Goal: Information Seeking & Learning: Learn about a topic

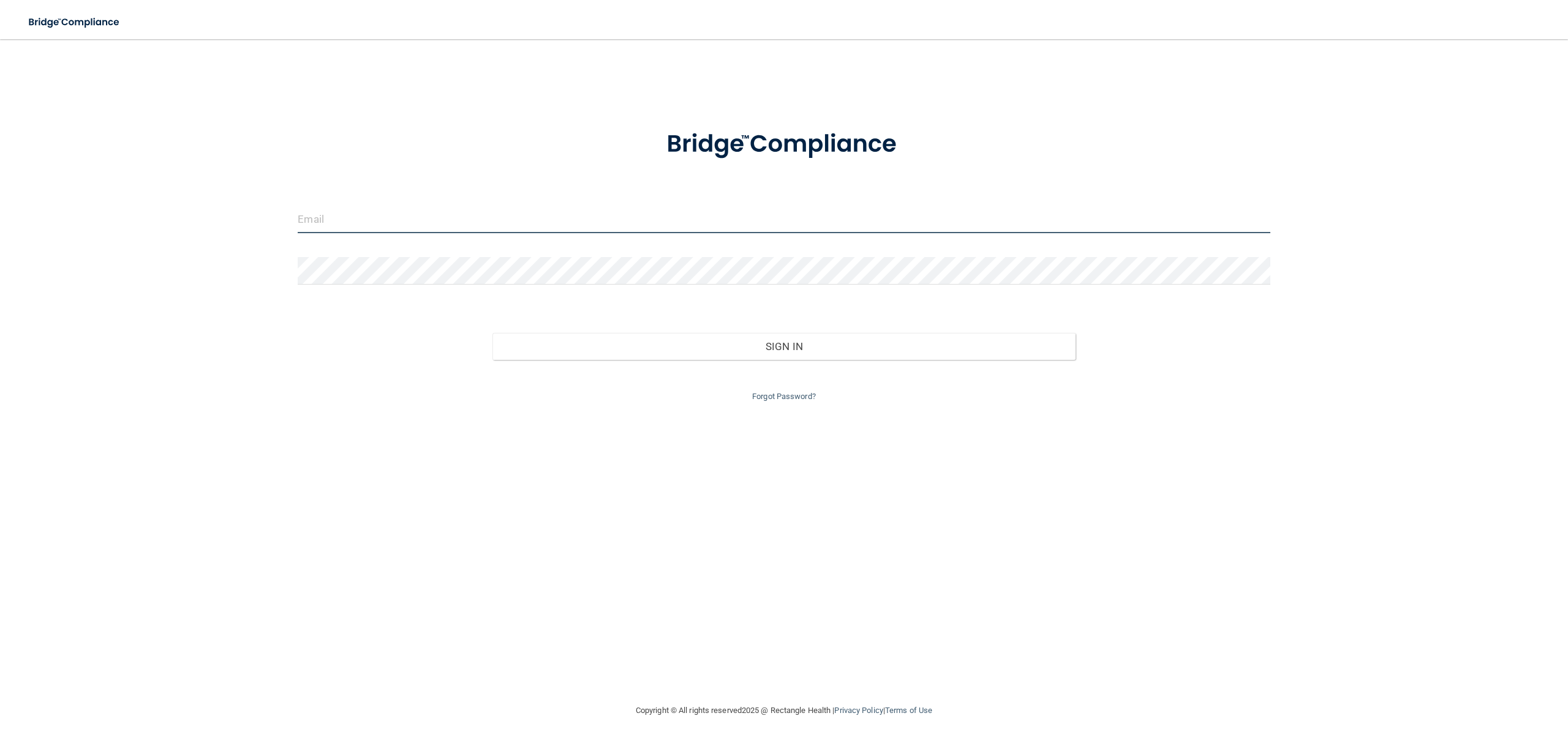
click at [757, 224] on input "email" at bounding box center [783, 219] width 972 height 27
type input "[EMAIL_ADDRESS][DOMAIN_NAME]"
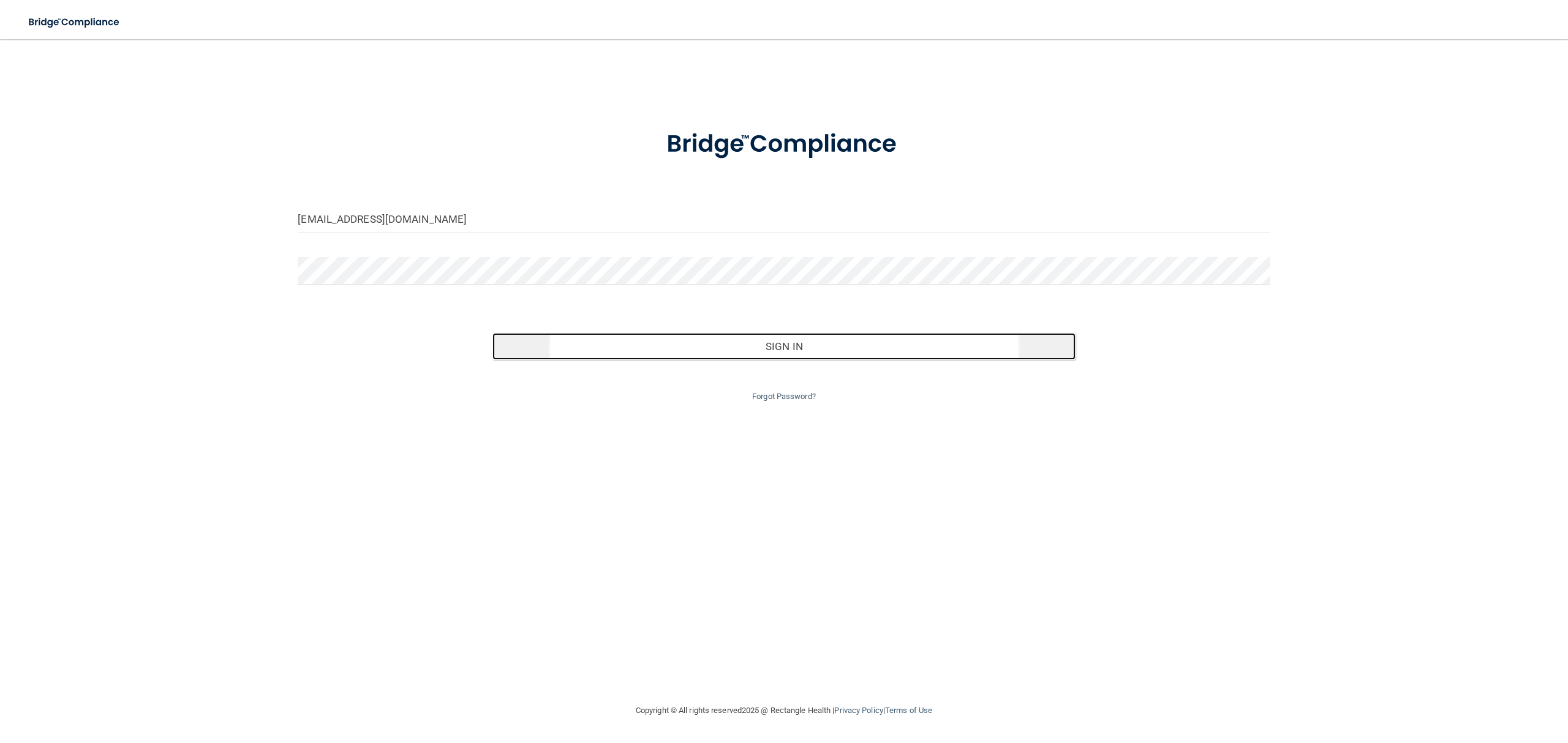
click at [688, 343] on button "Sign In" at bounding box center [784, 346] width 583 height 27
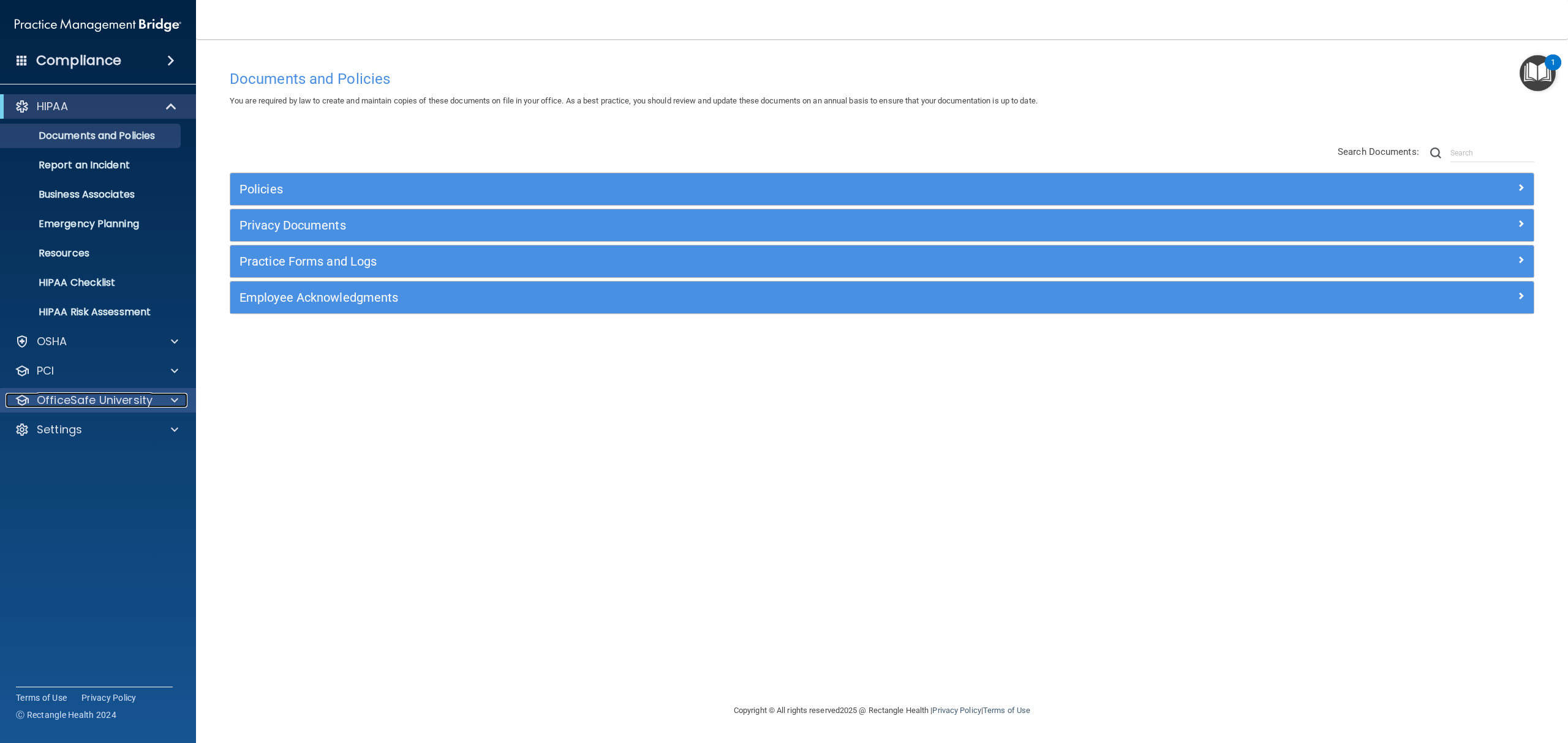
click at [93, 398] on p "OfficeSafe University" at bounding box center [95, 400] width 116 height 15
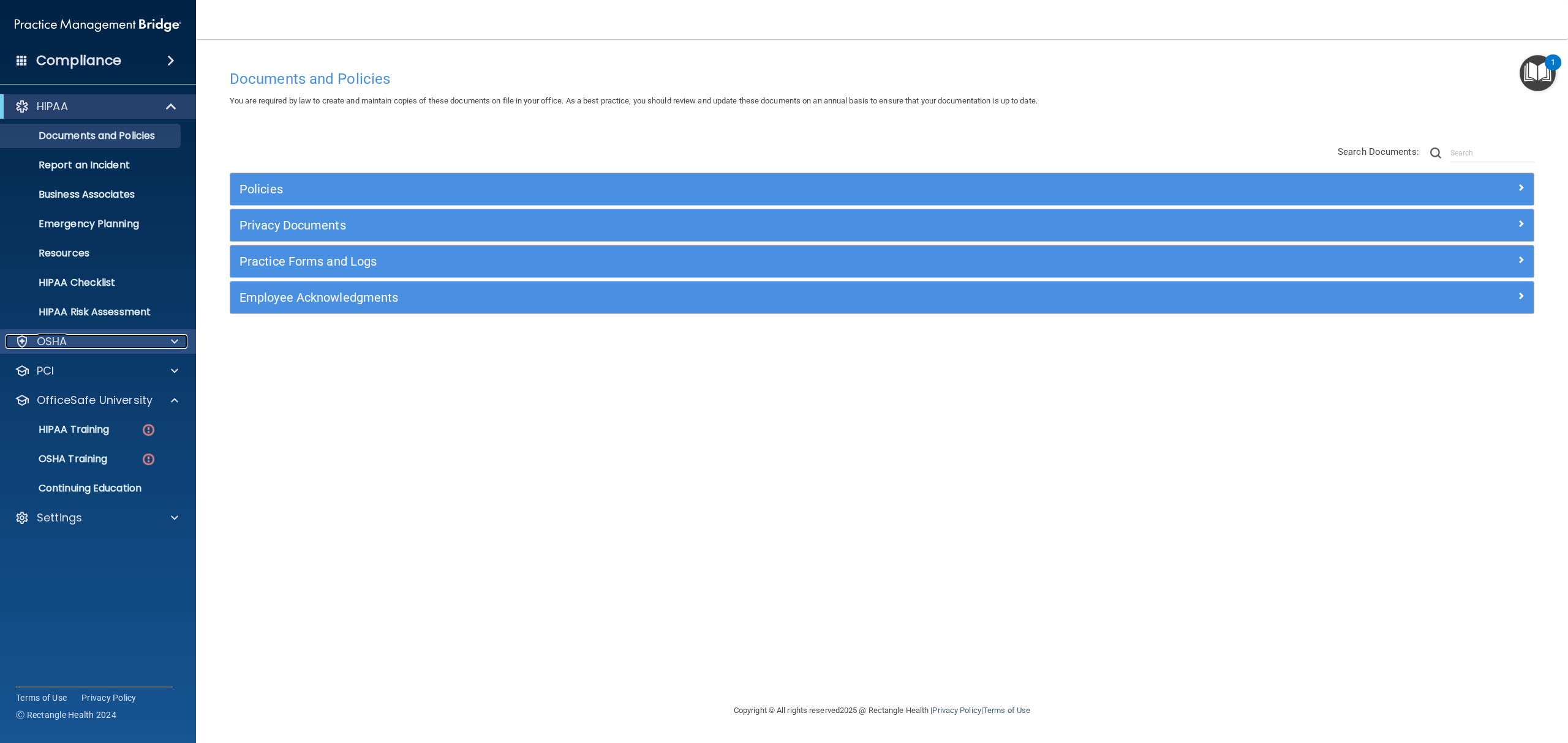
click at [94, 343] on div "OSHA" at bounding box center [81, 341] width 152 height 15
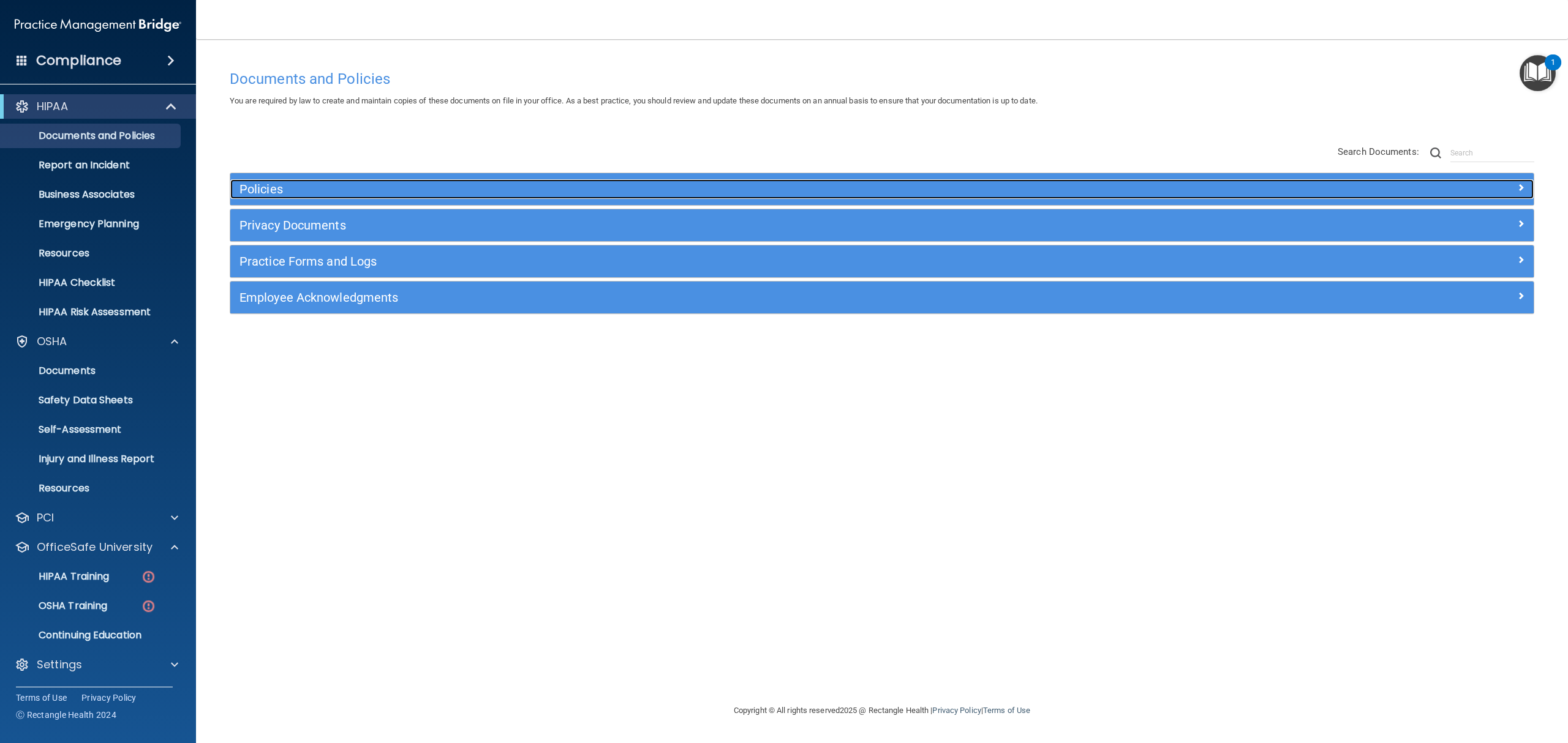
click at [238, 194] on div "Policies" at bounding box center [719, 189] width 977 height 20
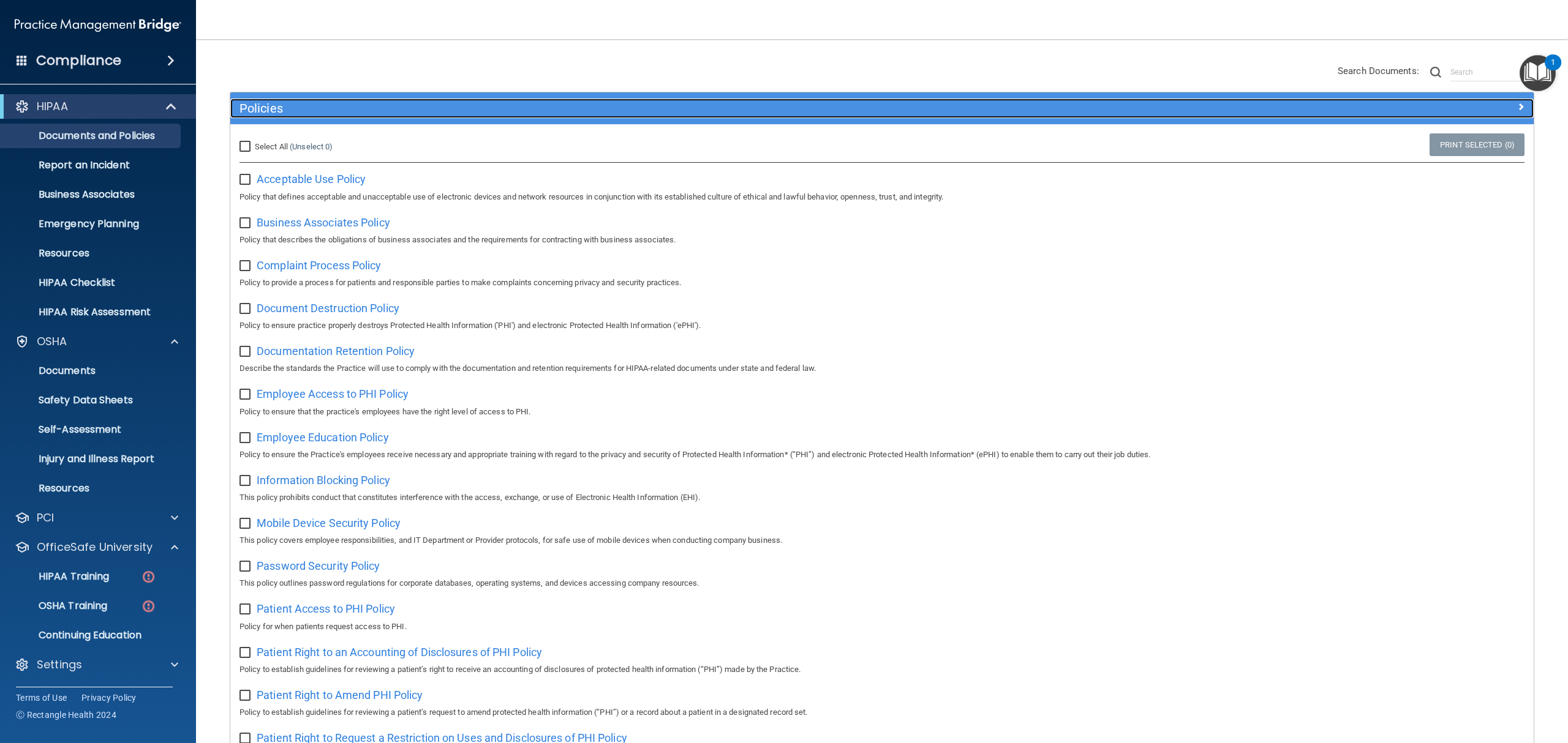
scroll to position [81, 0]
click at [383, 114] on h5 "Policies" at bounding box center [719, 107] width 959 height 13
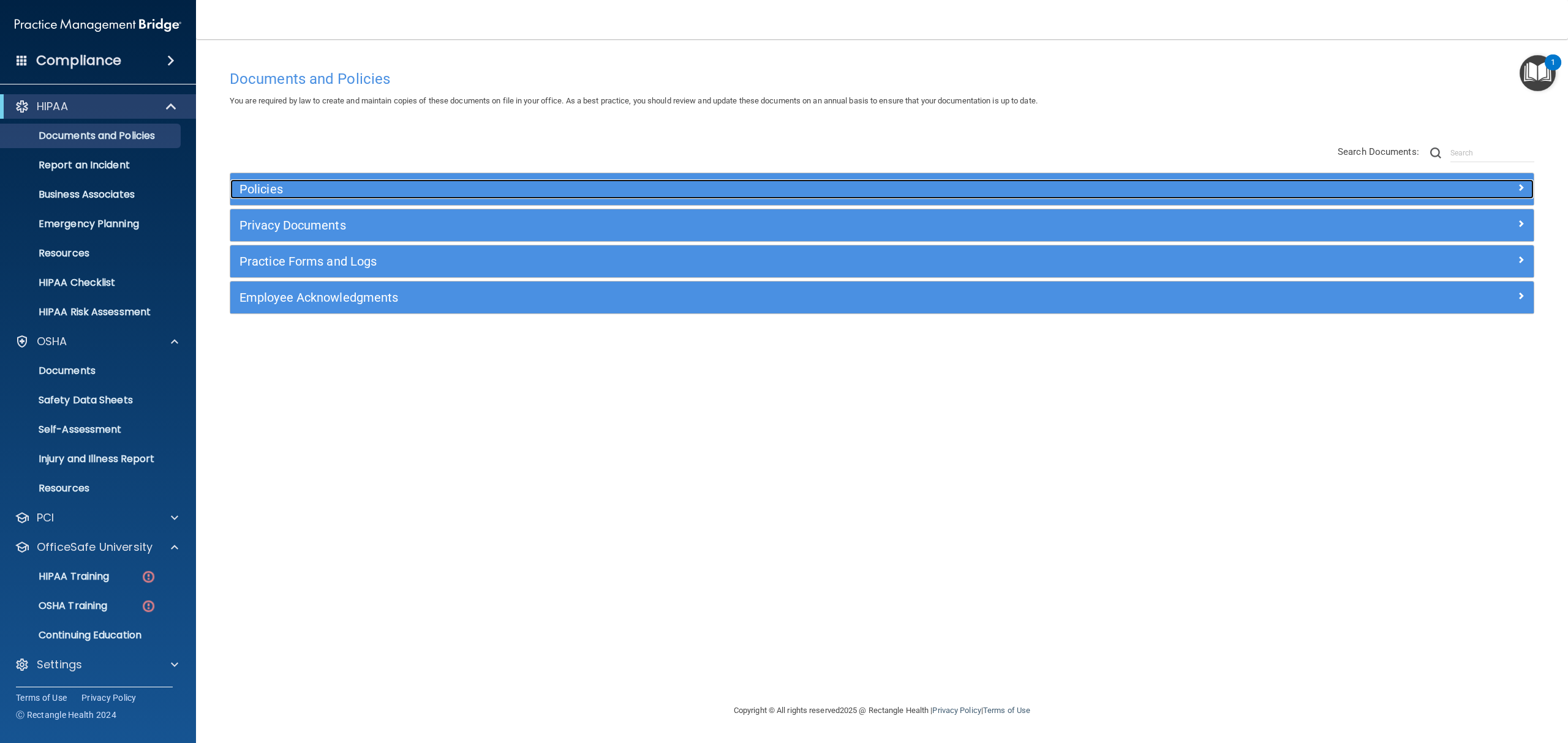
scroll to position [0, 0]
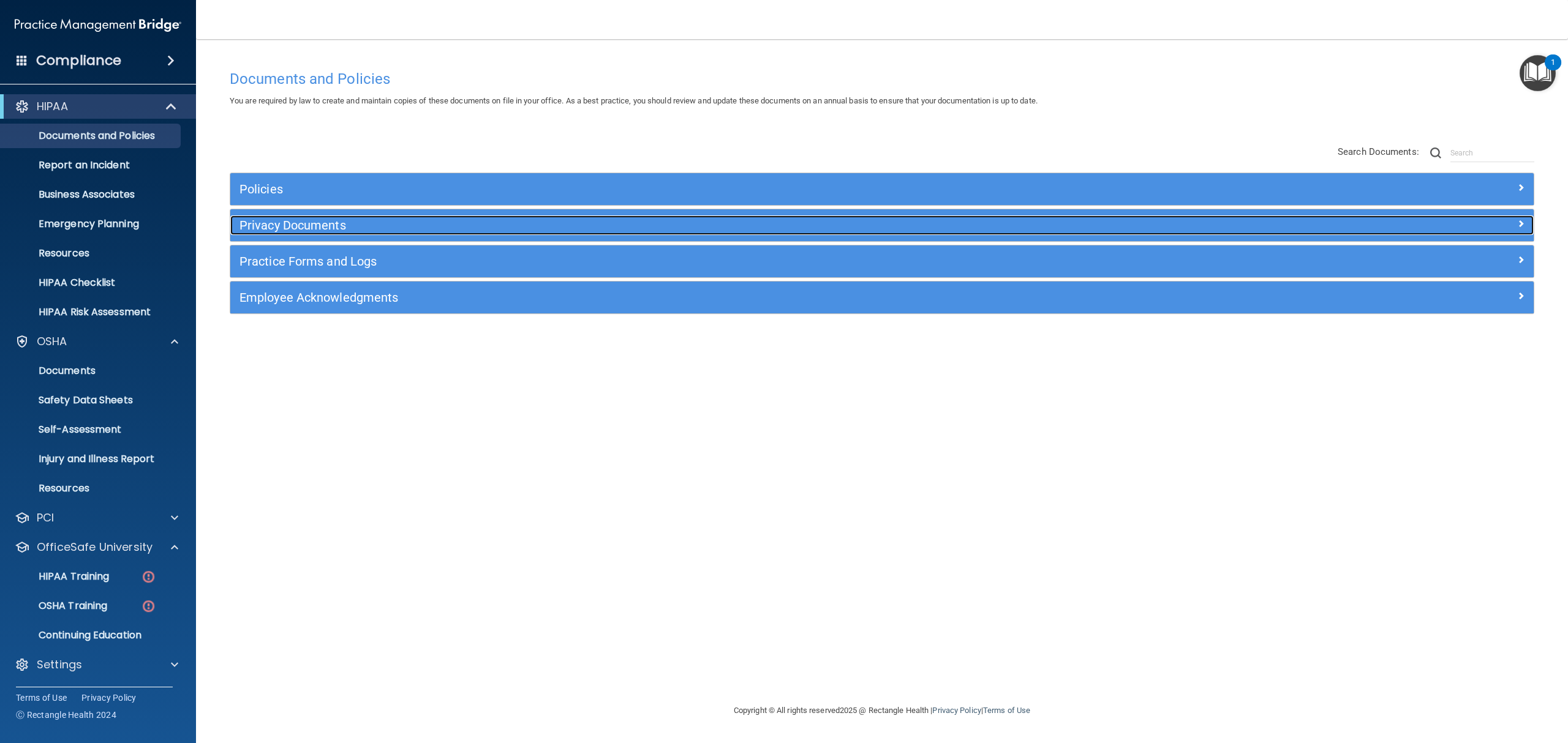
click at [368, 219] on h5 "Privacy Documents" at bounding box center [719, 225] width 959 height 13
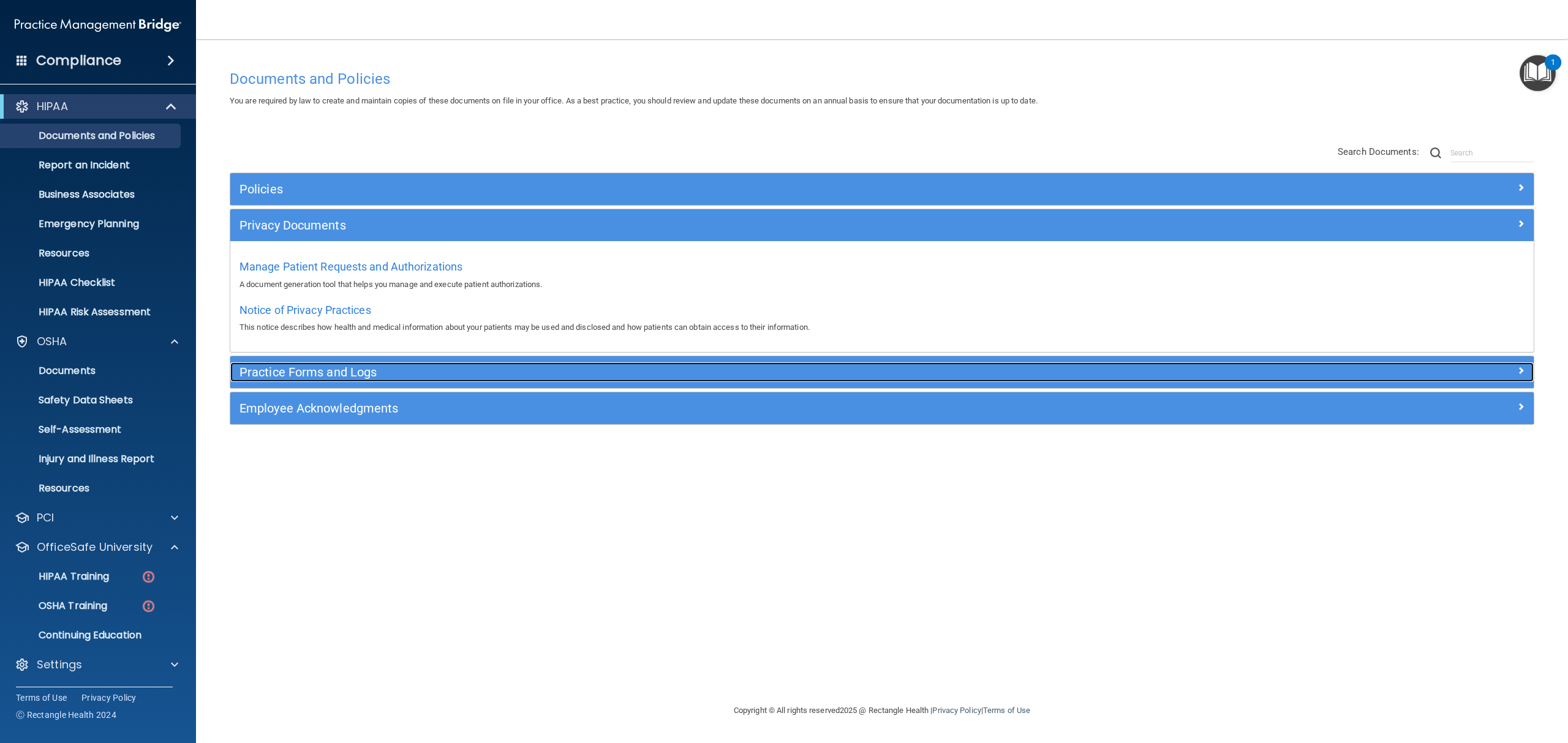
click at [327, 370] on h5 "Practice Forms and Logs" at bounding box center [719, 372] width 959 height 13
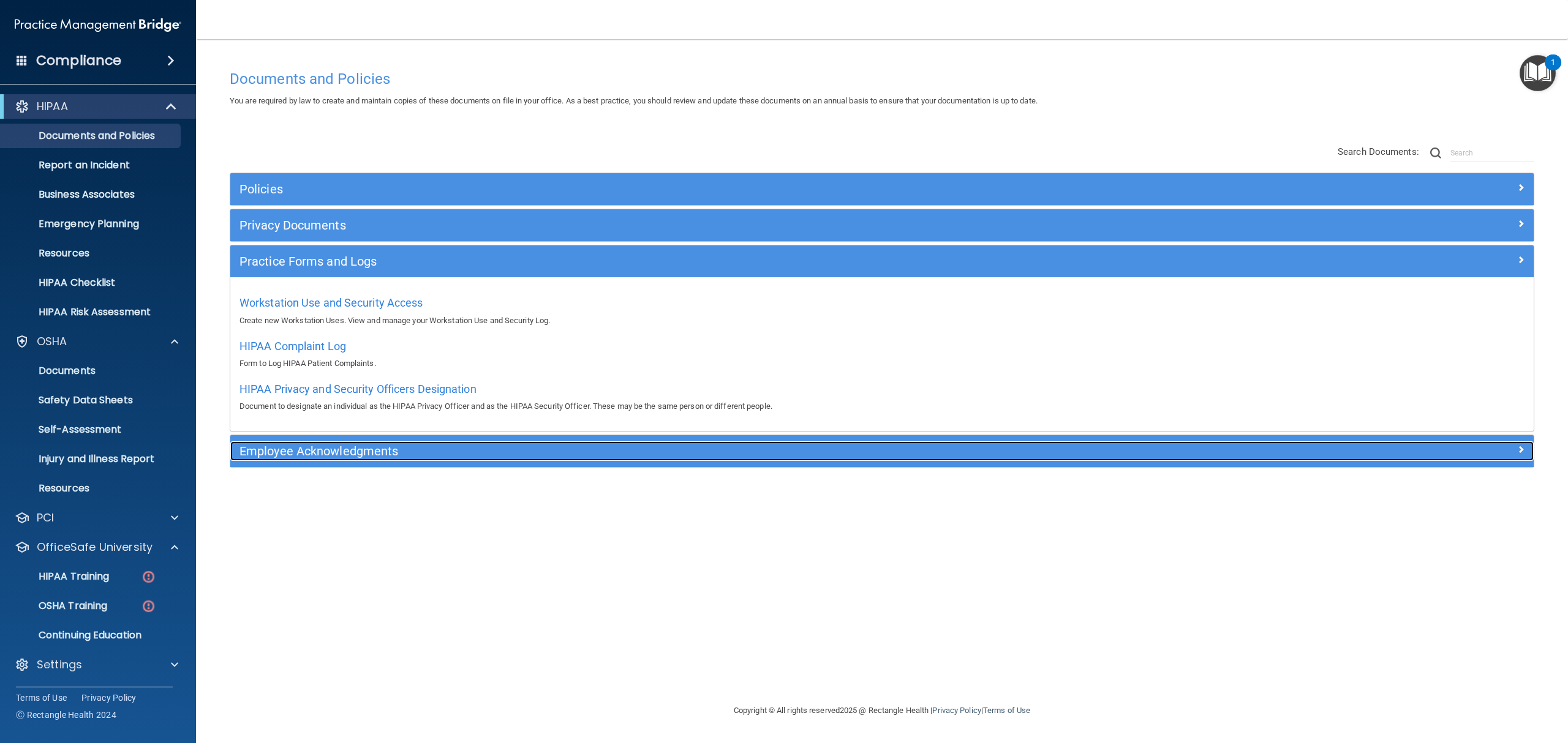
click at [320, 457] on h5 "Employee Acknowledgments" at bounding box center [719, 451] width 959 height 13
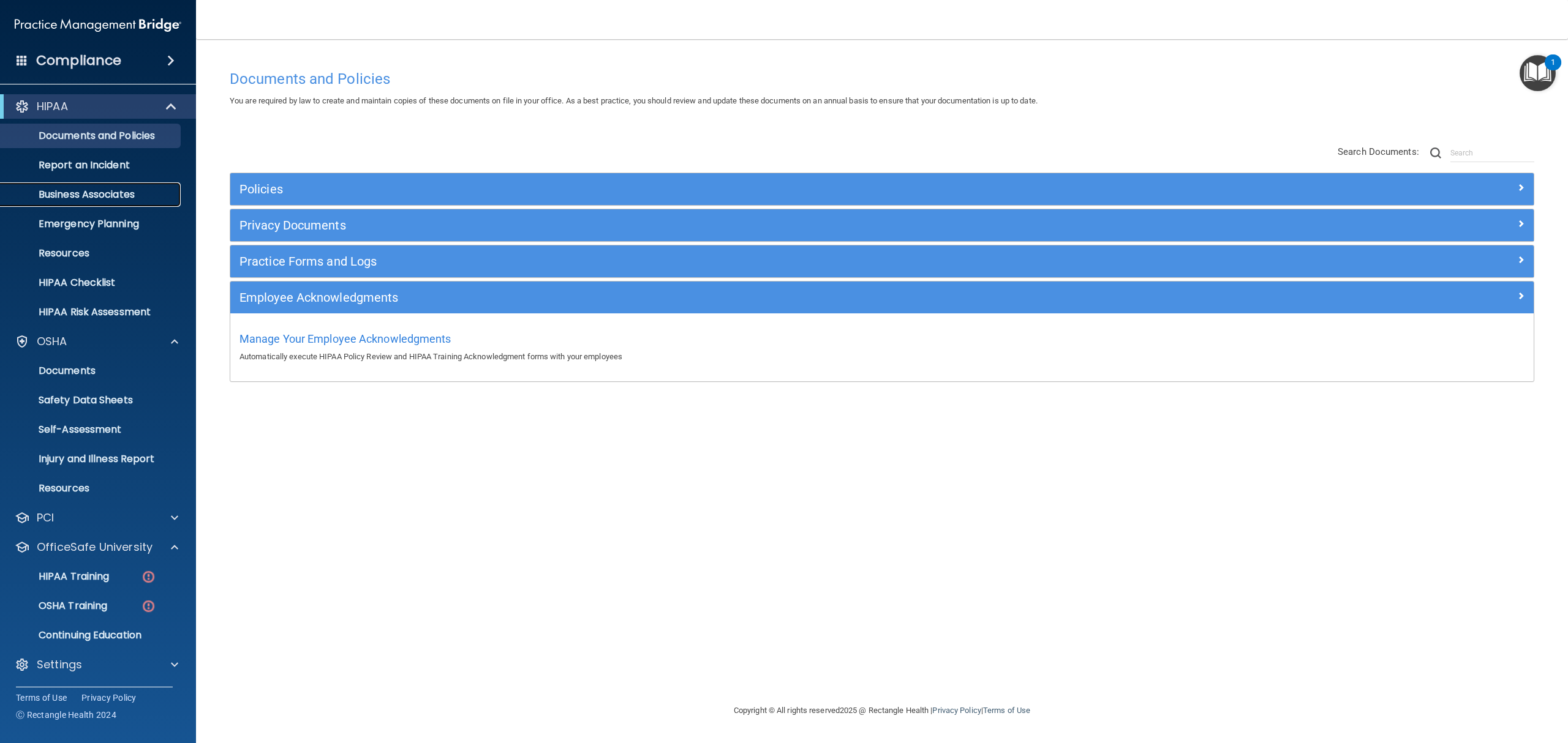
click at [66, 196] on p "Business Associates" at bounding box center [91, 194] width 167 height 12
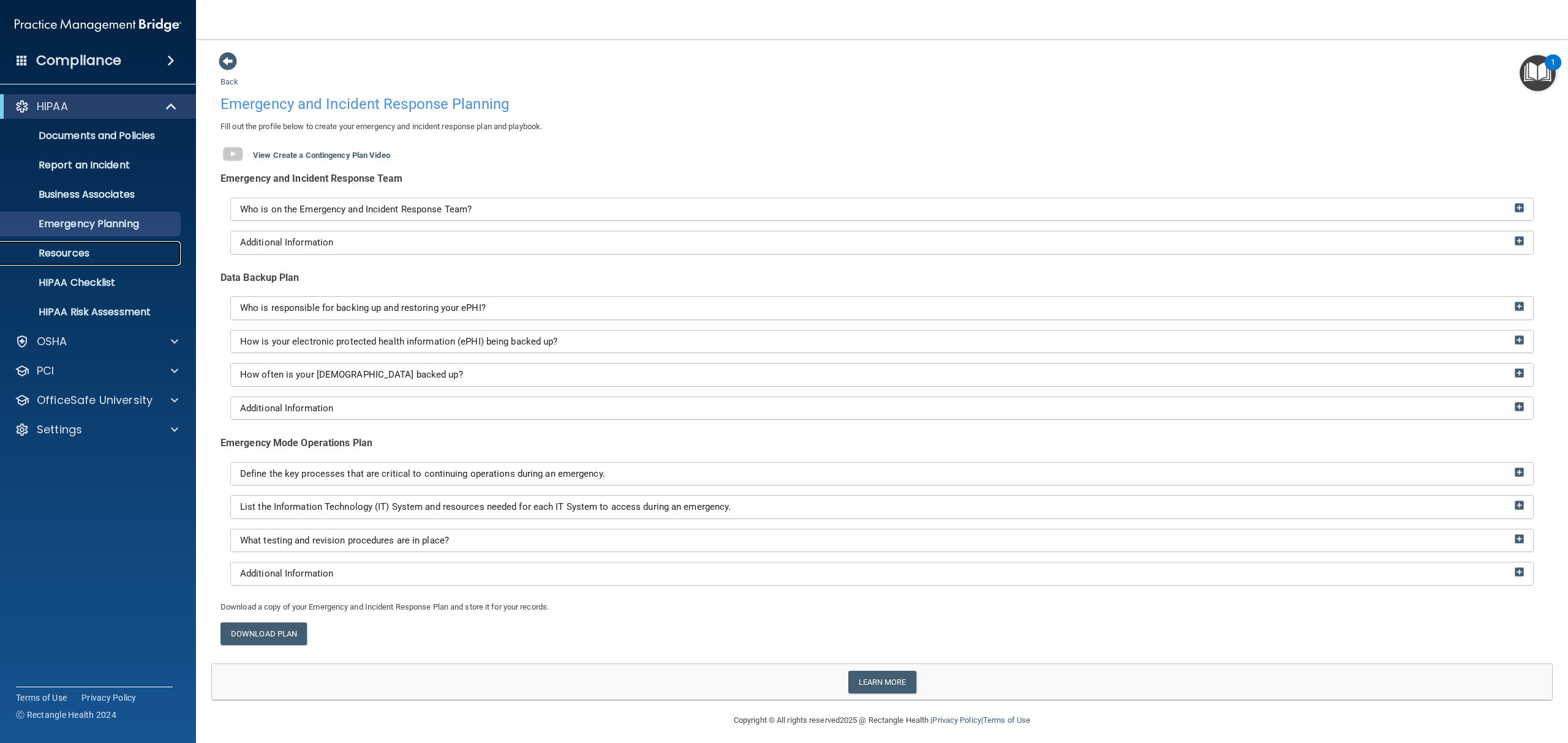
click at [62, 248] on p "Resources" at bounding box center [91, 253] width 167 height 12
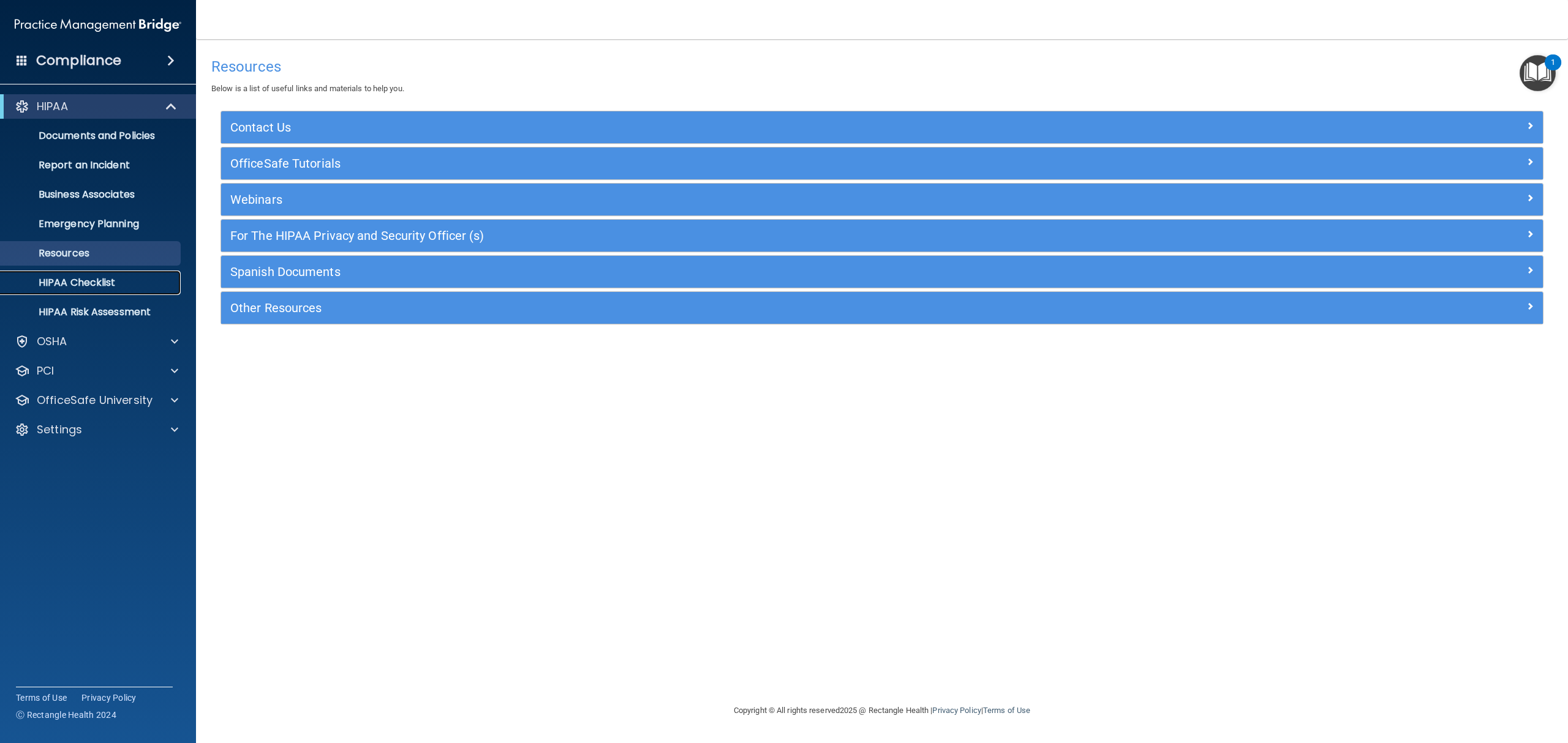
click at [60, 280] on p "HIPAA Checklist" at bounding box center [91, 283] width 167 height 12
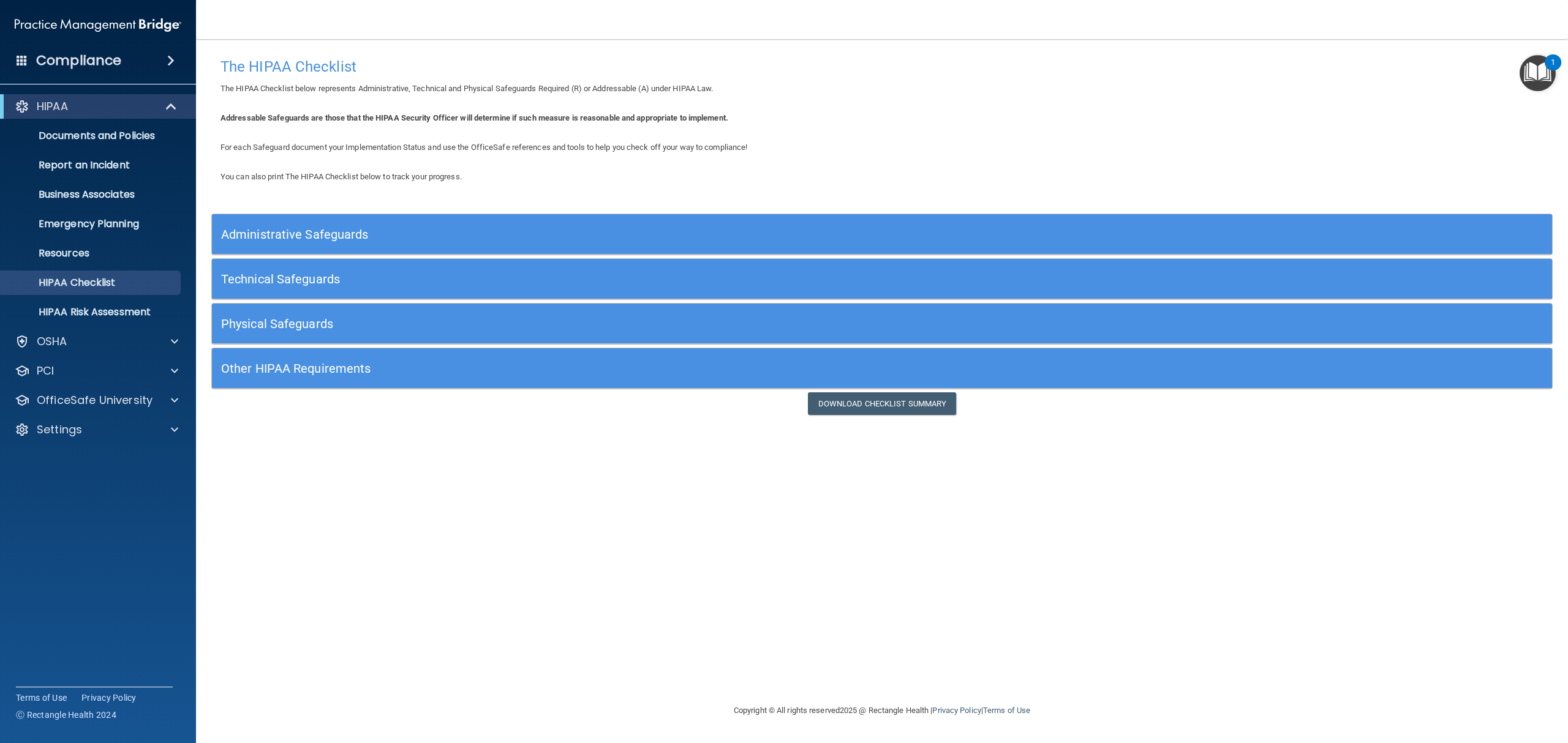
click at [111, 55] on h4 "Compliance" at bounding box center [79, 60] width 85 height 17
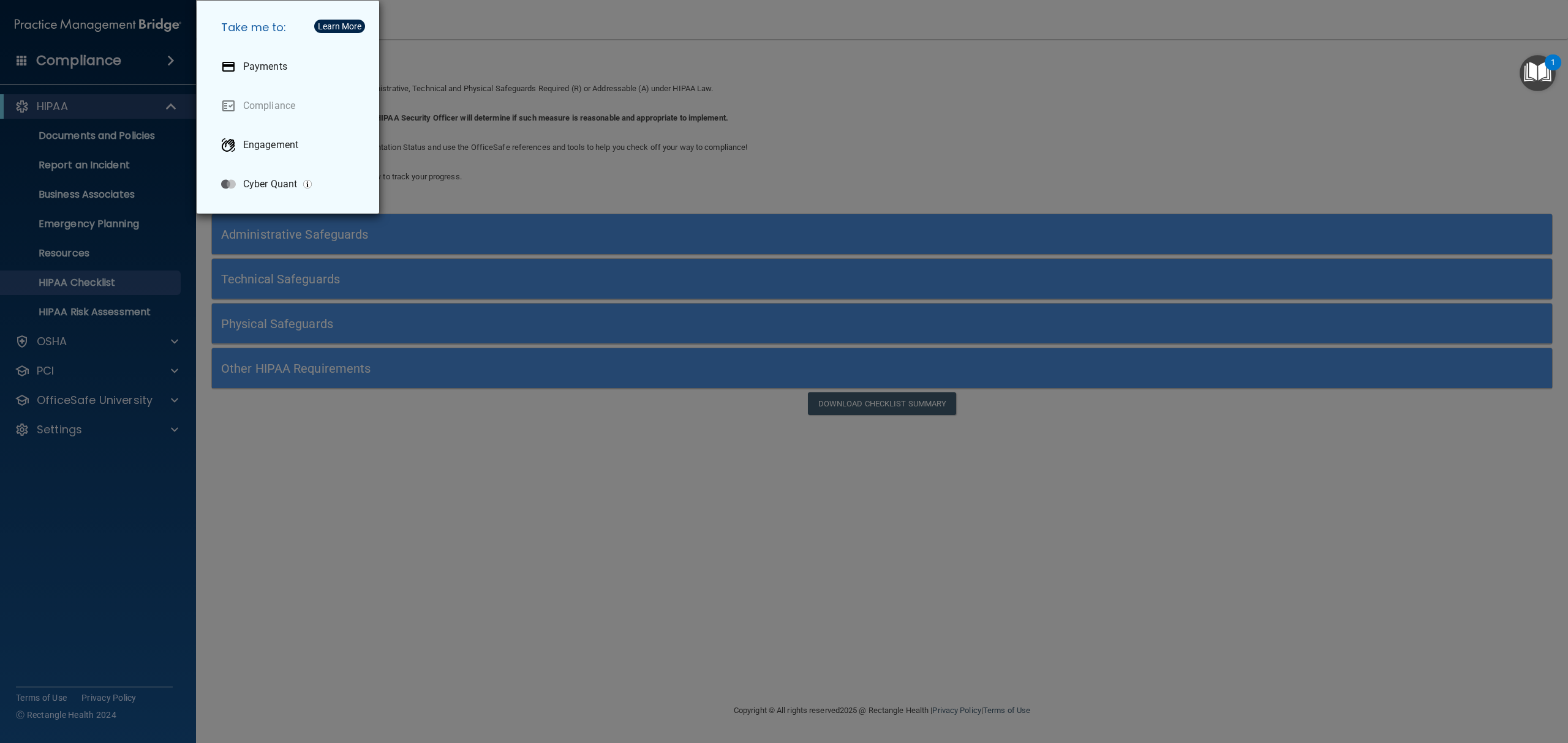
click at [1017, 182] on div "Take me to: Payments Compliance Engagement Cyber Quant" at bounding box center [784, 372] width 1568 height 743
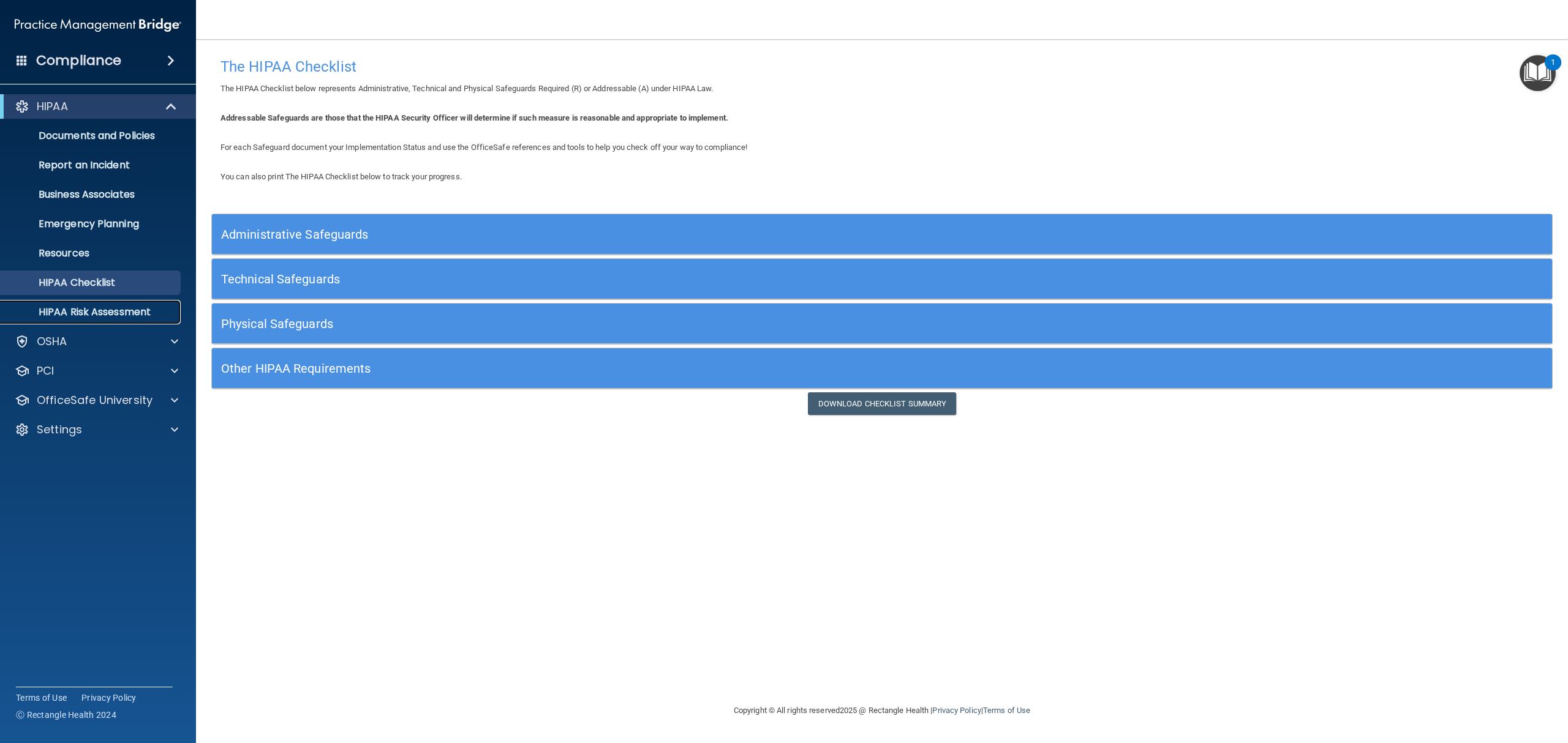
click at [133, 307] on p "HIPAA Risk Assessment" at bounding box center [91, 312] width 167 height 12
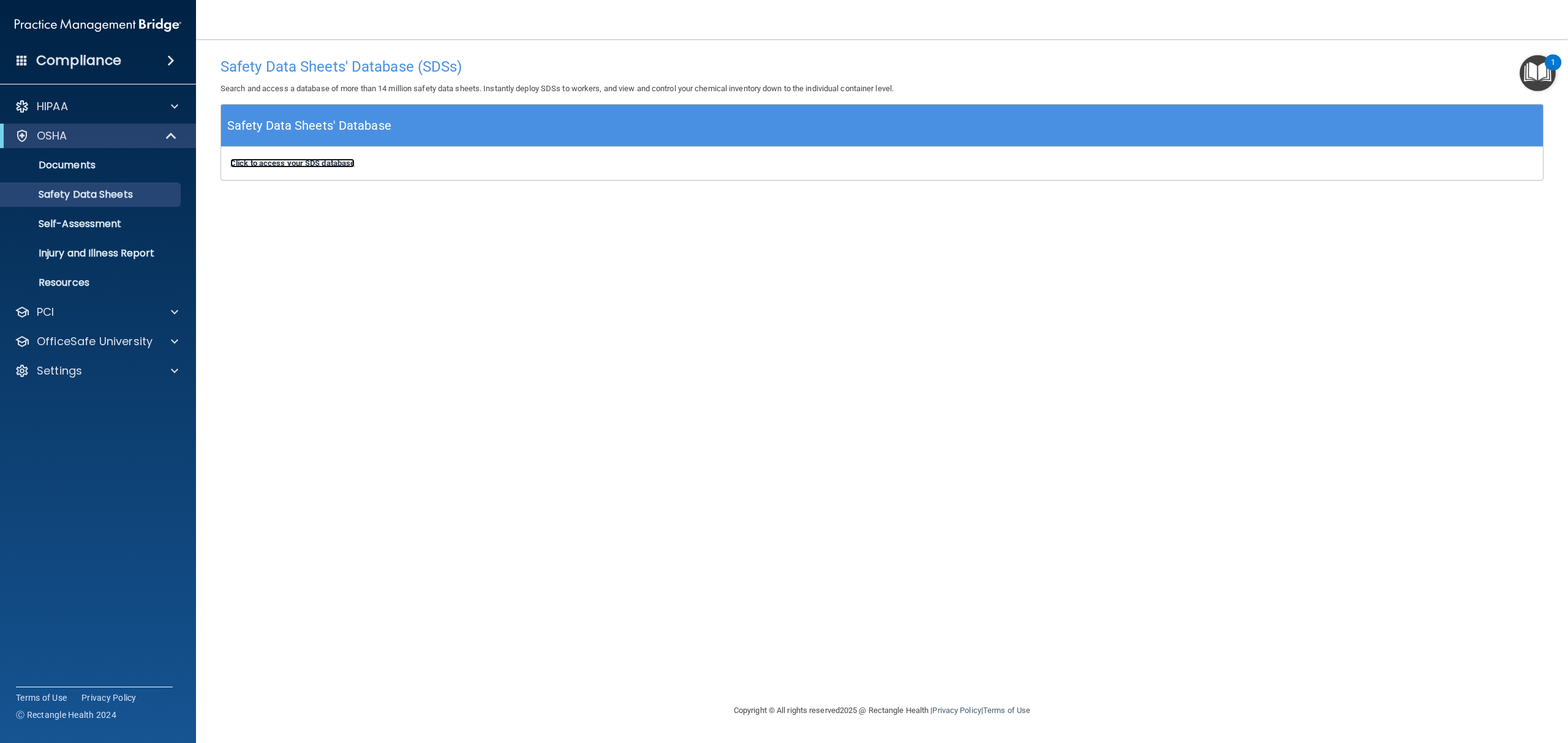
click at [260, 159] on b "Click to access your SDS database" at bounding box center [292, 163] width 125 height 9
click at [95, 231] on link "Self-Assessment" at bounding box center [84, 224] width 193 height 25
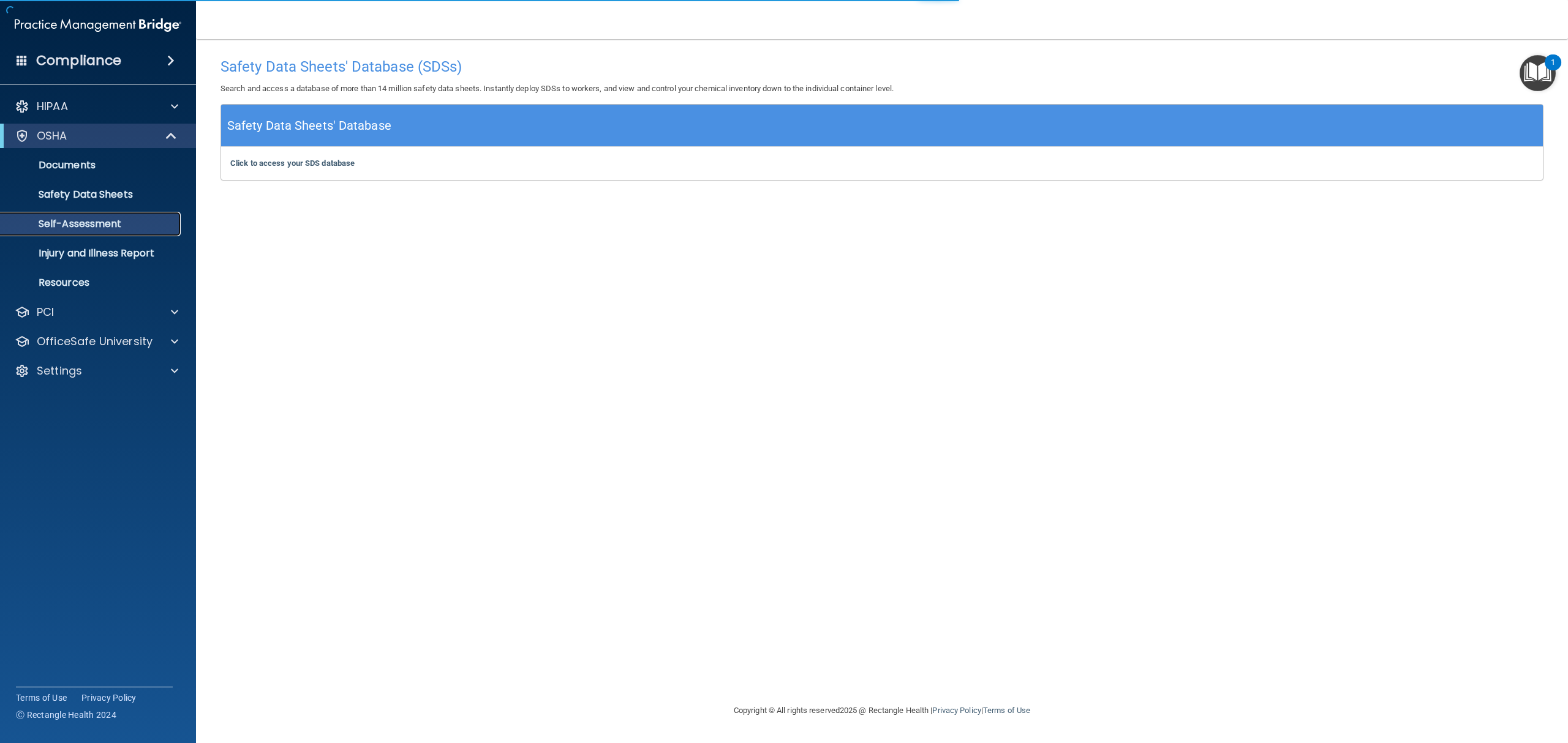
click at [102, 222] on p "Self-Assessment" at bounding box center [91, 224] width 167 height 12
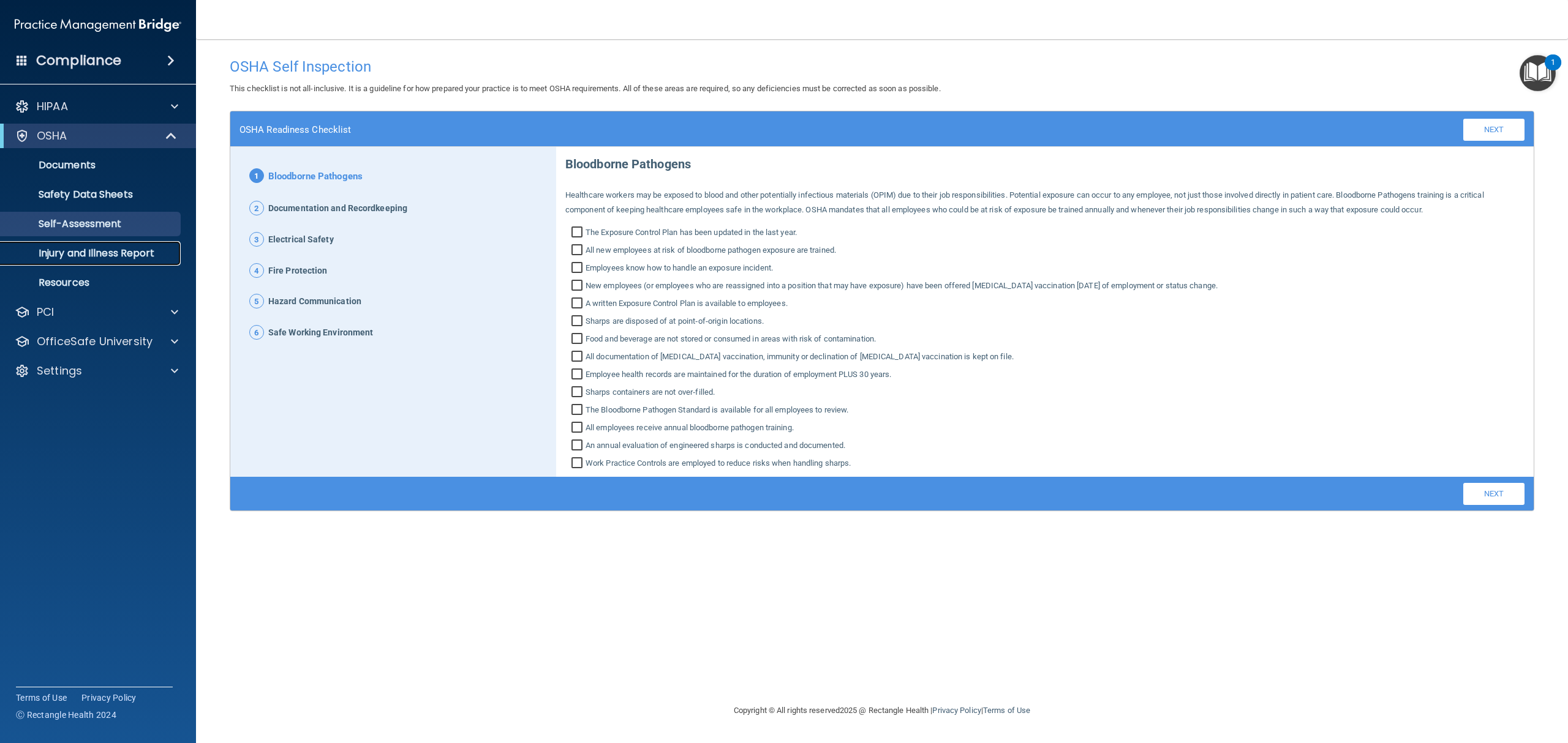
click at [131, 253] on p "Injury and Illness Report" at bounding box center [91, 253] width 167 height 12
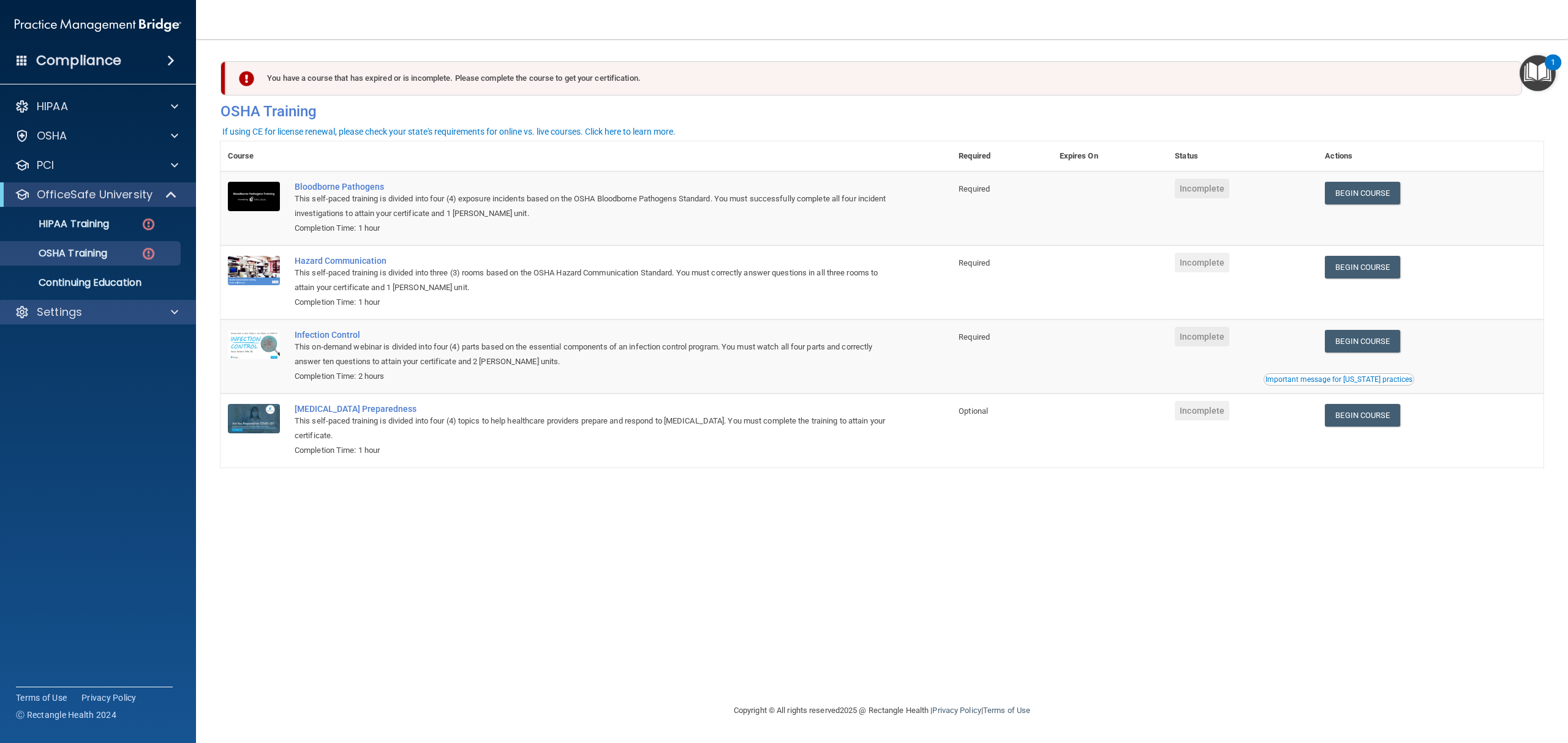
click at [116, 323] on div "Settings" at bounding box center [98, 312] width 196 height 25
click at [64, 323] on div "Settings" at bounding box center [98, 312] width 196 height 25
click at [52, 314] on p "Settings" at bounding box center [59, 312] width 45 height 15
click at [69, 376] on p "My Users" at bounding box center [91, 371] width 167 height 12
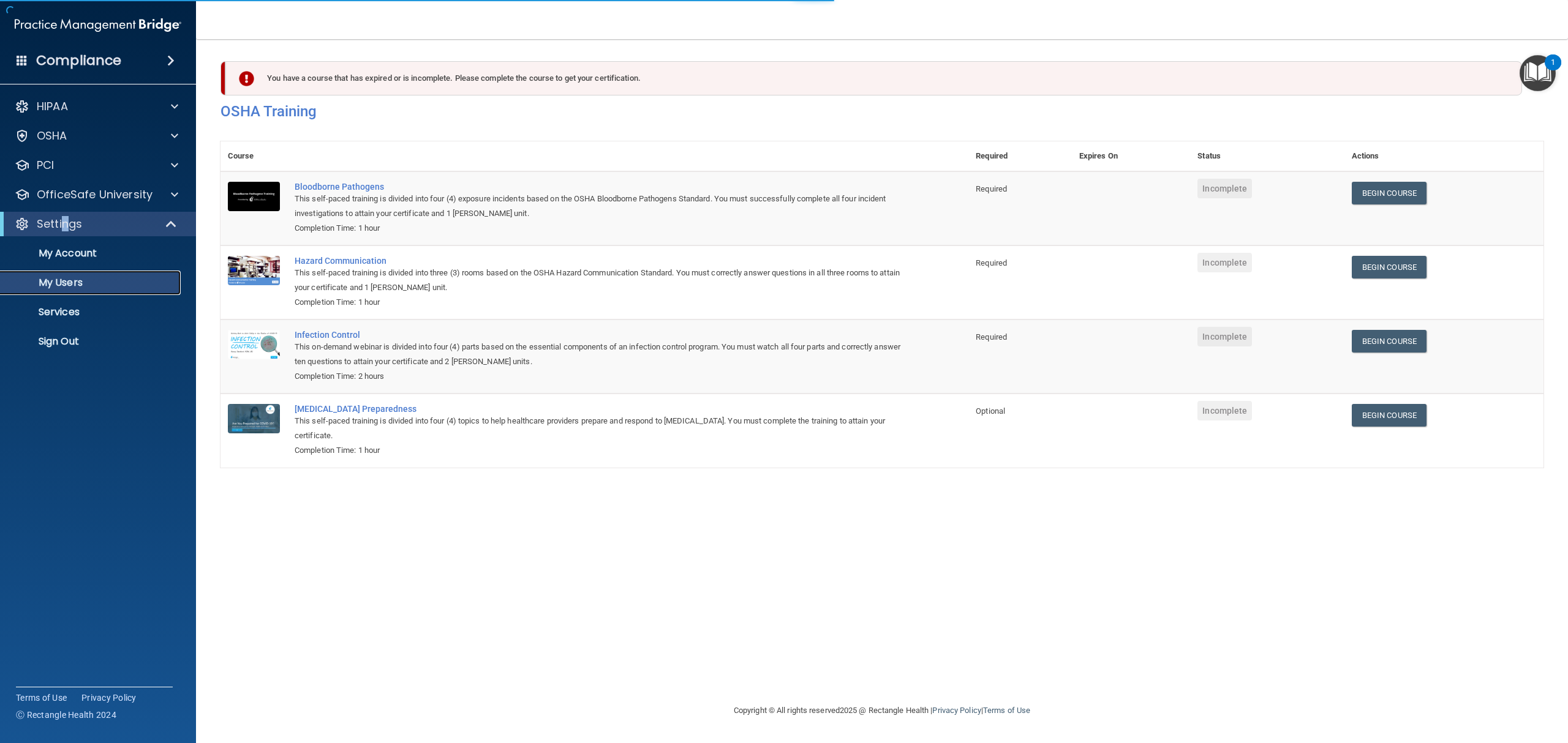
select select "20"
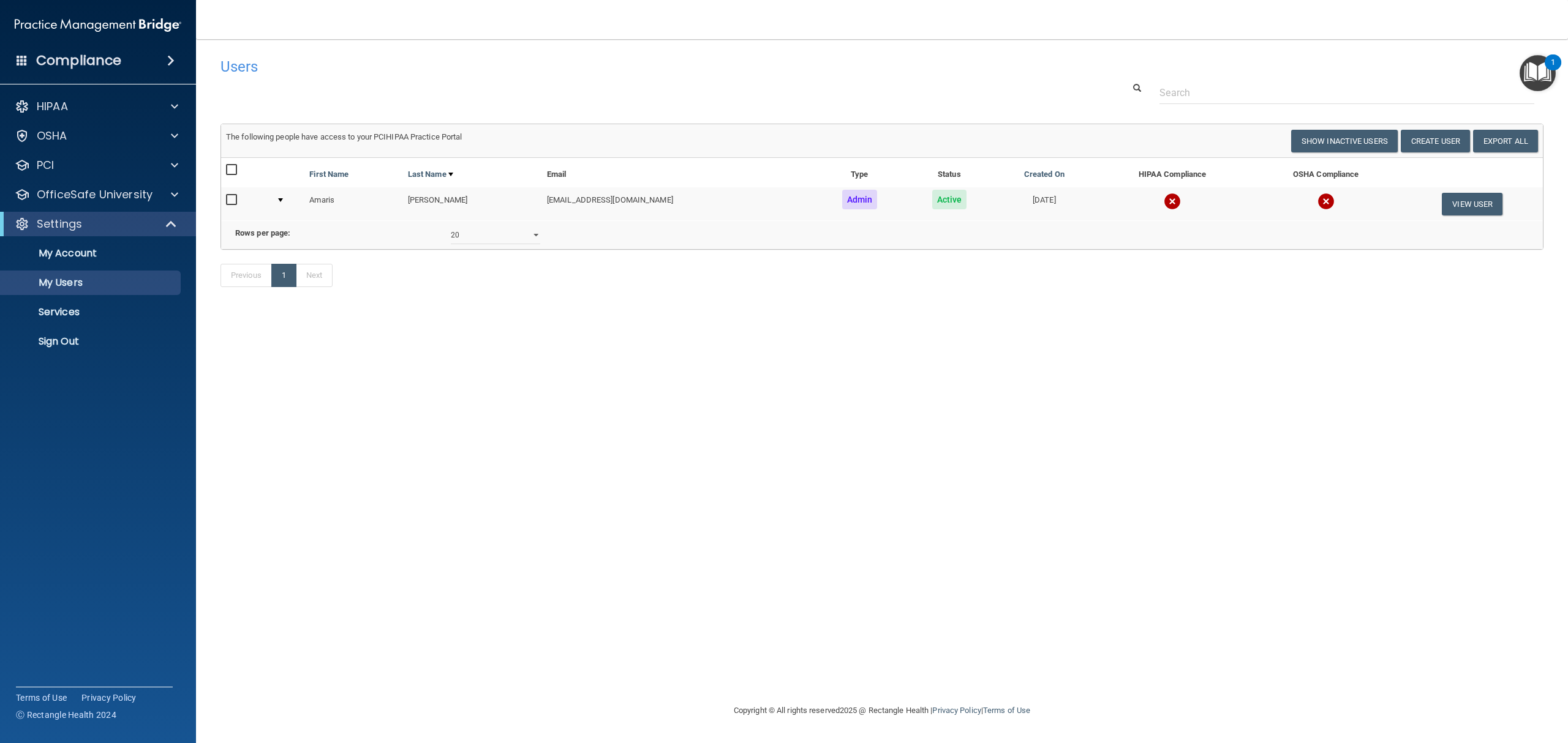
click at [1218, 215] on td at bounding box center [1172, 204] width 156 height 33
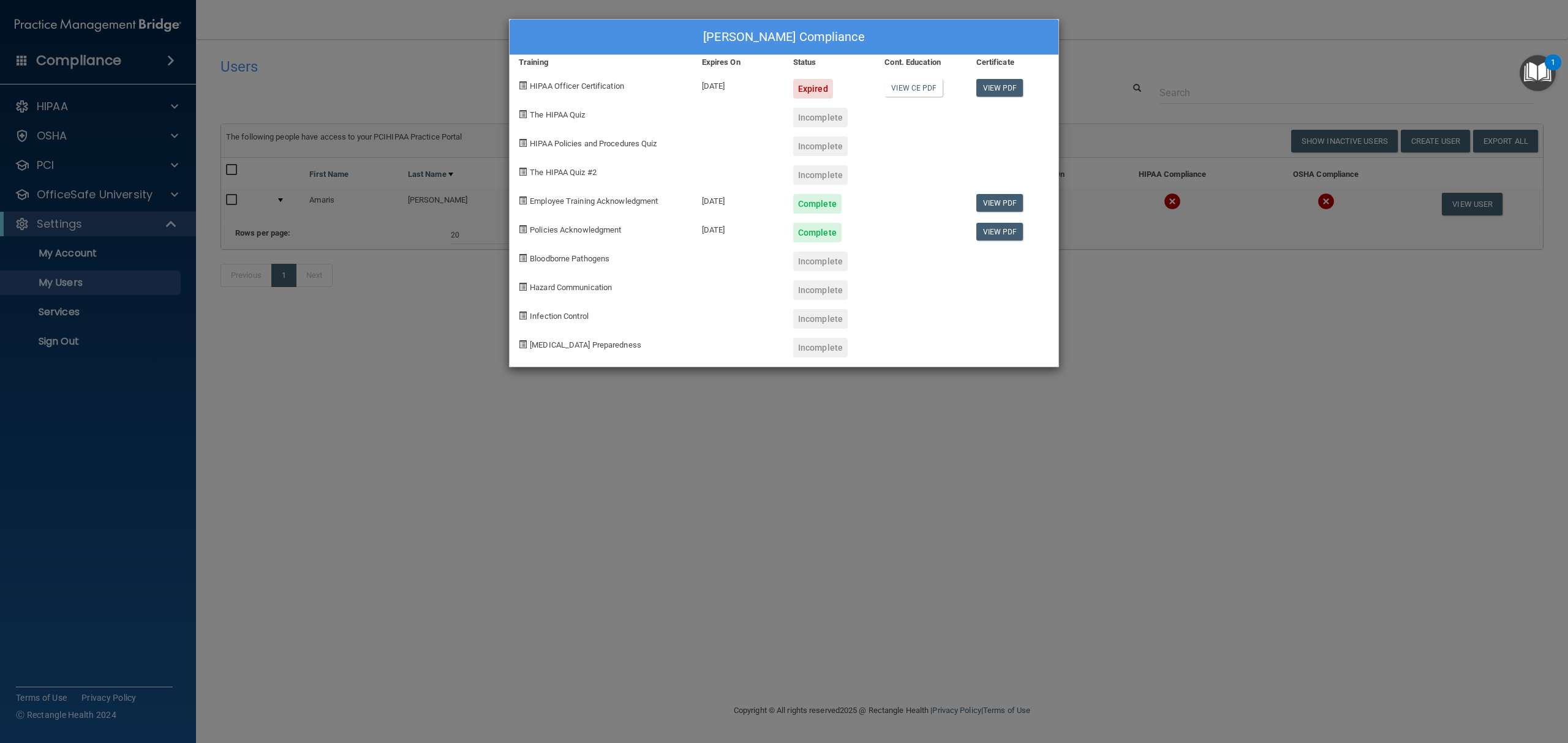
click at [1243, 389] on div "Amaris Conerty's Compliance Training Expires On Status Cont. Education Certific…" at bounding box center [784, 372] width 1568 height 743
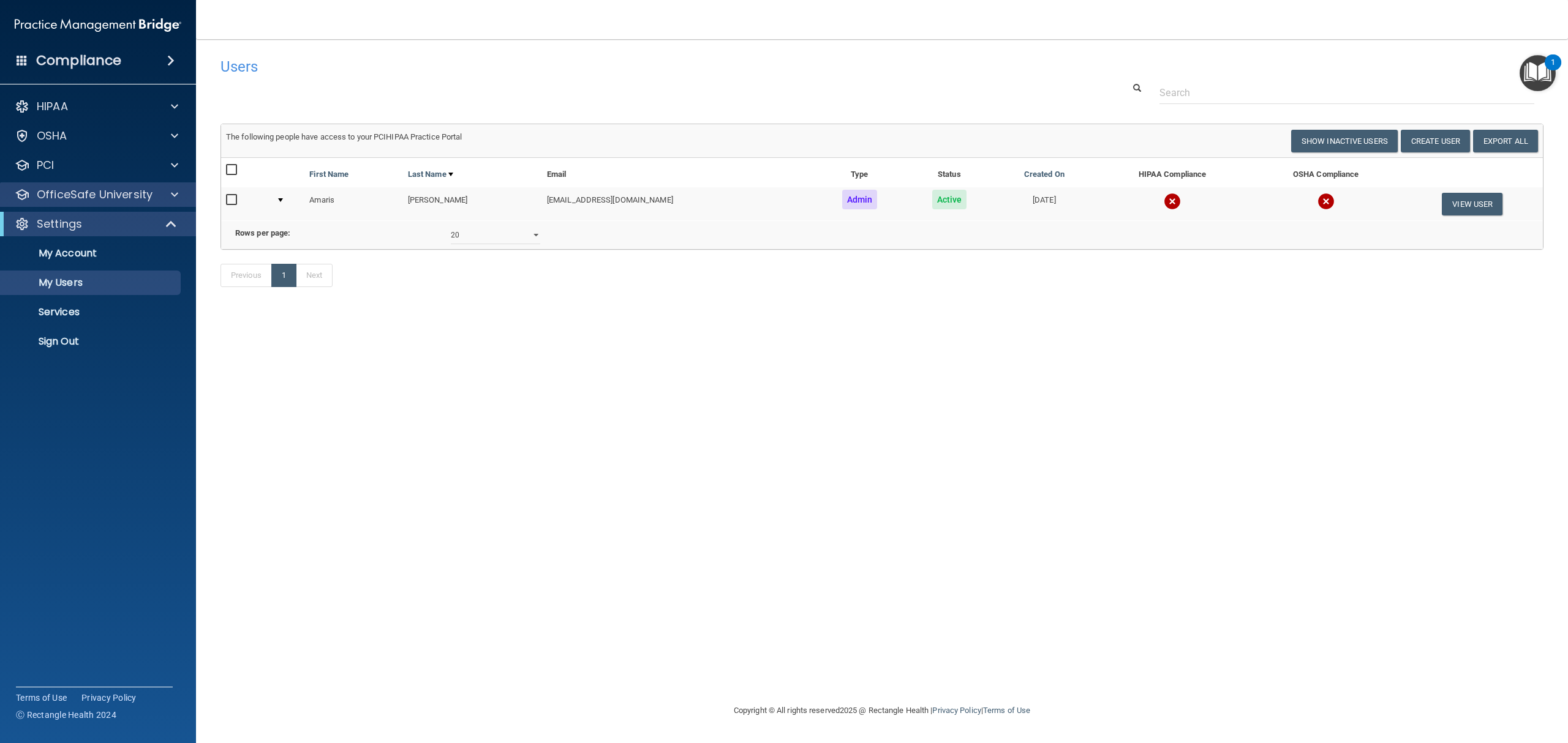
click at [74, 206] on div "OfficeSafe University" at bounding box center [98, 194] width 196 height 25
click at [81, 196] on p "OfficeSafe University" at bounding box center [95, 194] width 116 height 15
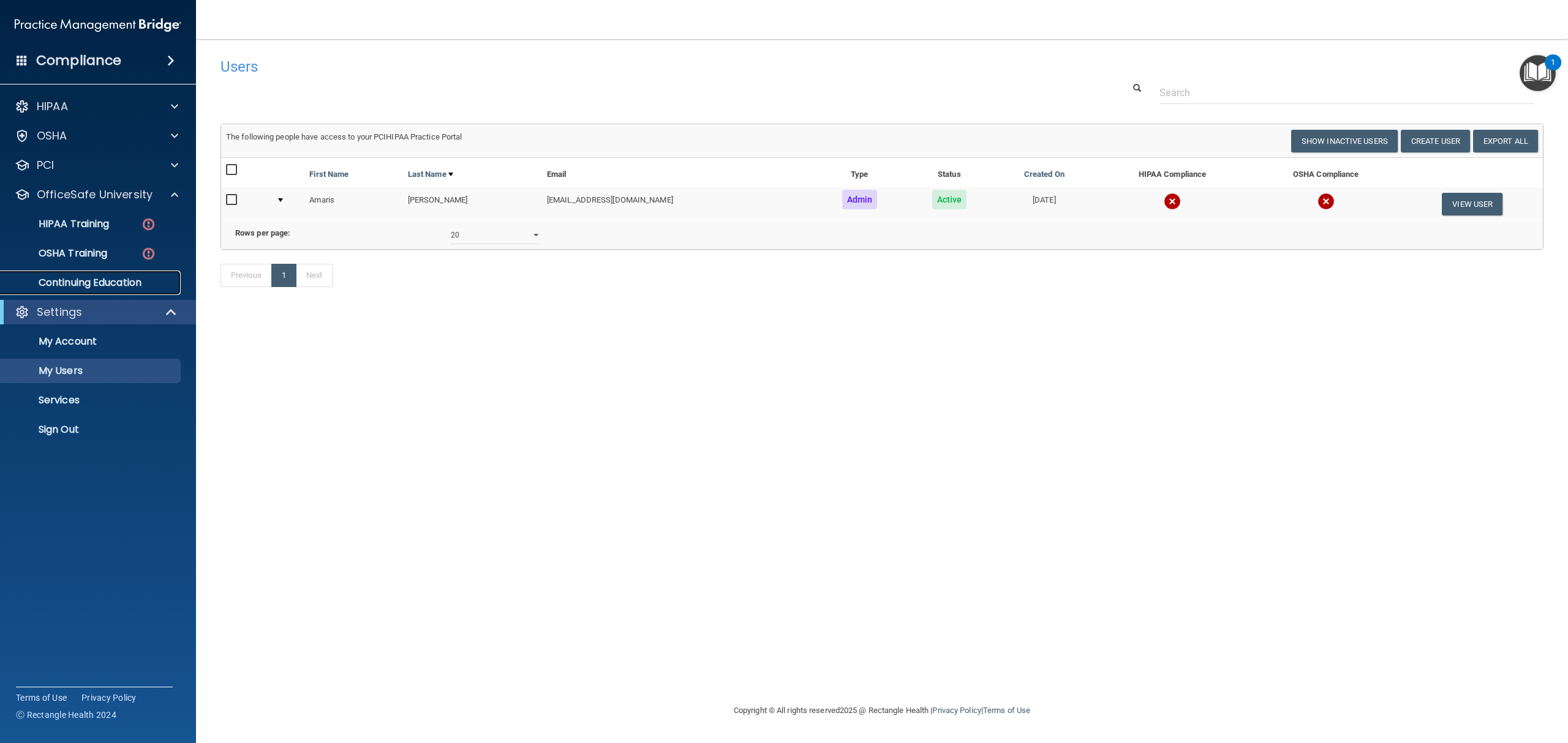
click at [76, 278] on p "Continuing Education" at bounding box center [91, 283] width 167 height 12
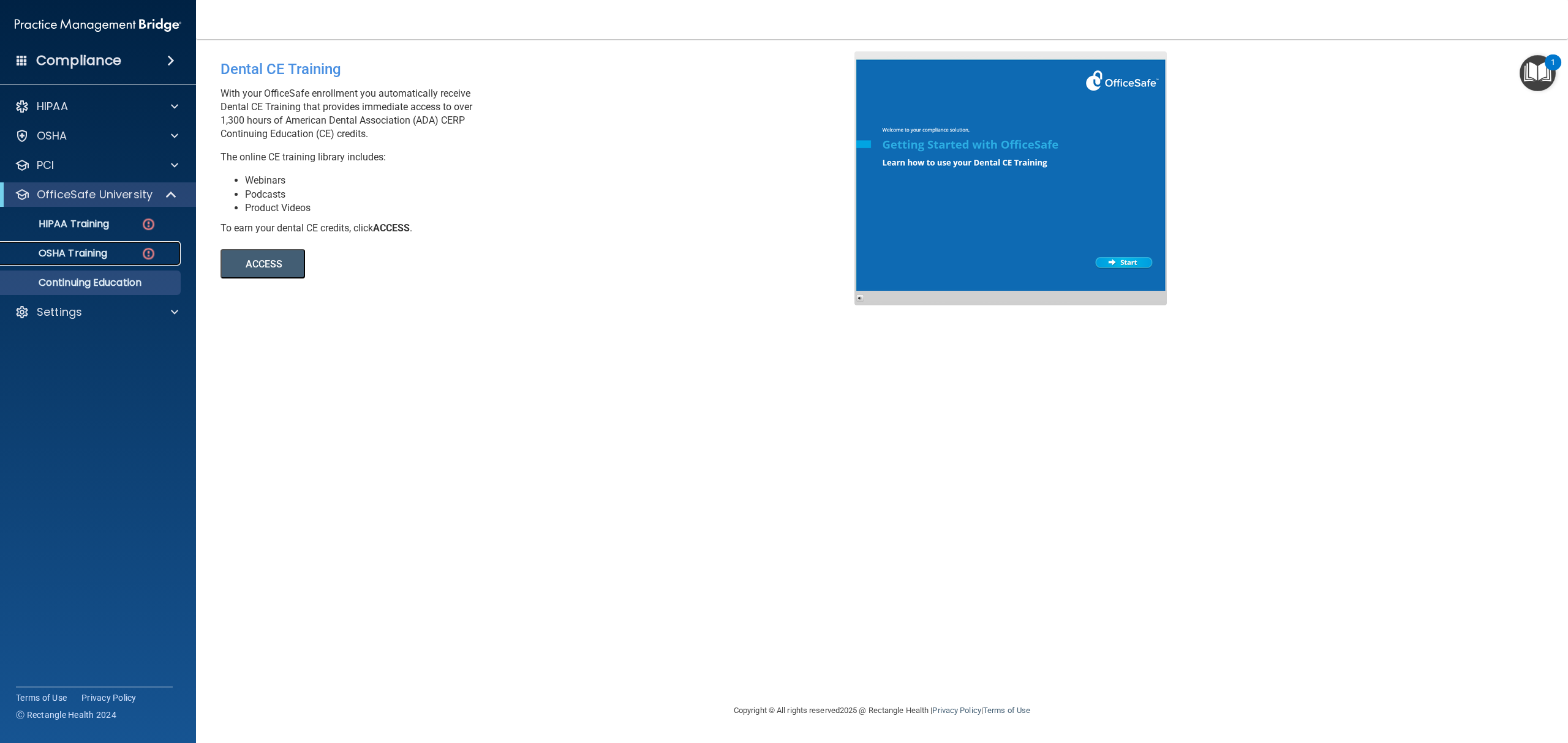
click at [88, 253] on p "OSHA Training" at bounding box center [58, 253] width 99 height 12
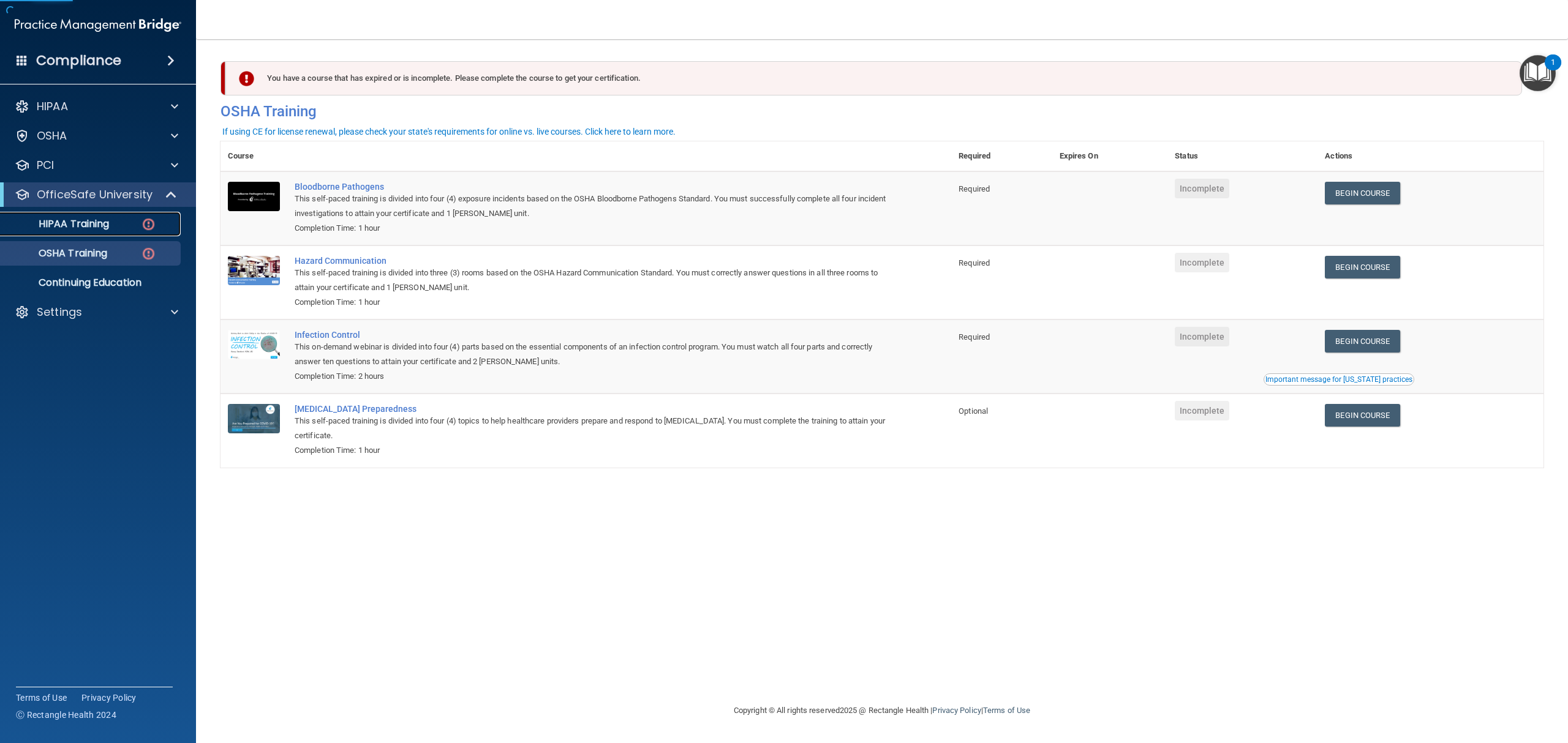
click at [92, 227] on p "HIPAA Training" at bounding box center [58, 224] width 101 height 12
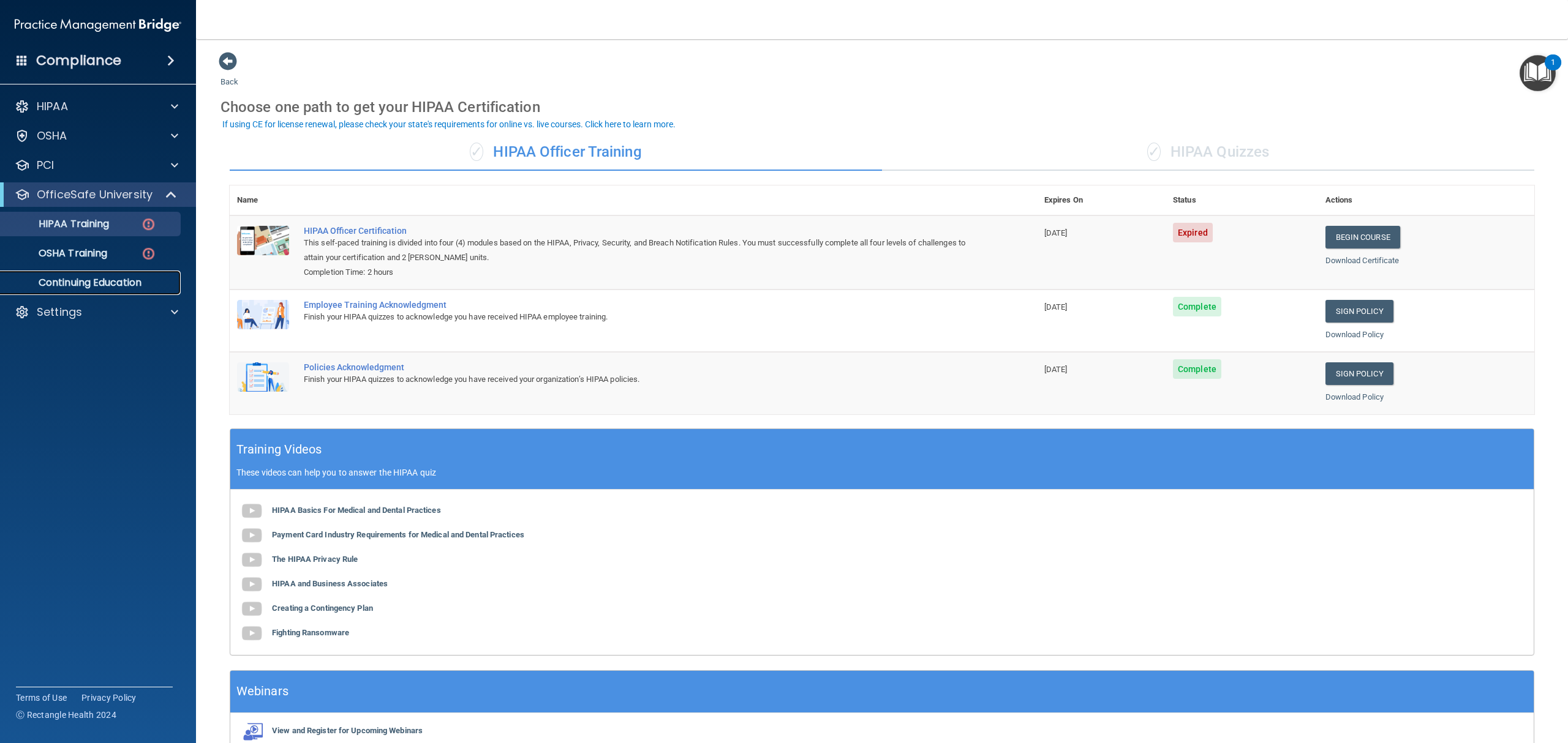
click at [126, 280] on p "Continuing Education" at bounding box center [91, 283] width 167 height 12
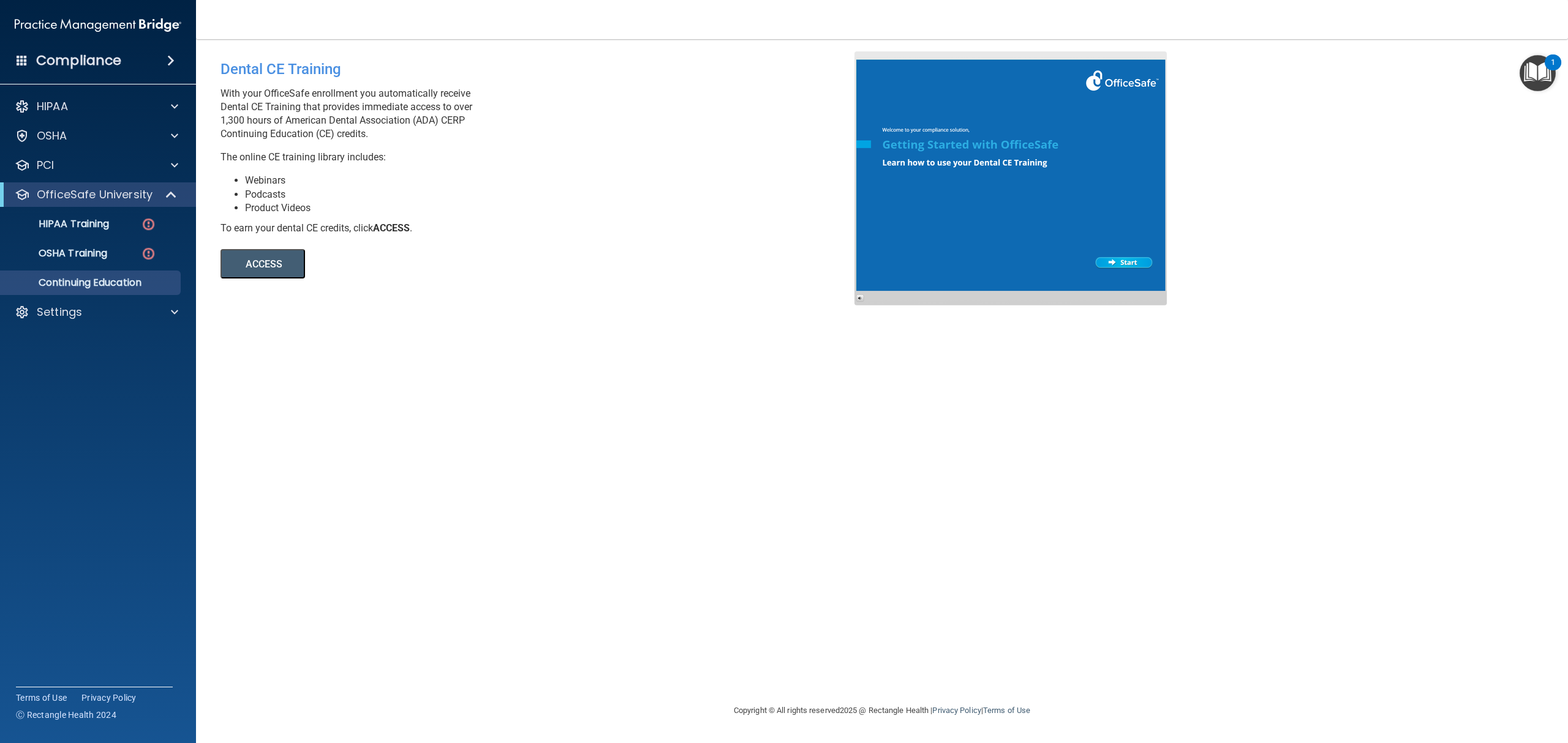
click at [272, 261] on button "ACCESS" at bounding box center [262, 264] width 84 height 29
click at [44, 142] on p "OSHA" at bounding box center [52, 135] width 30 height 15
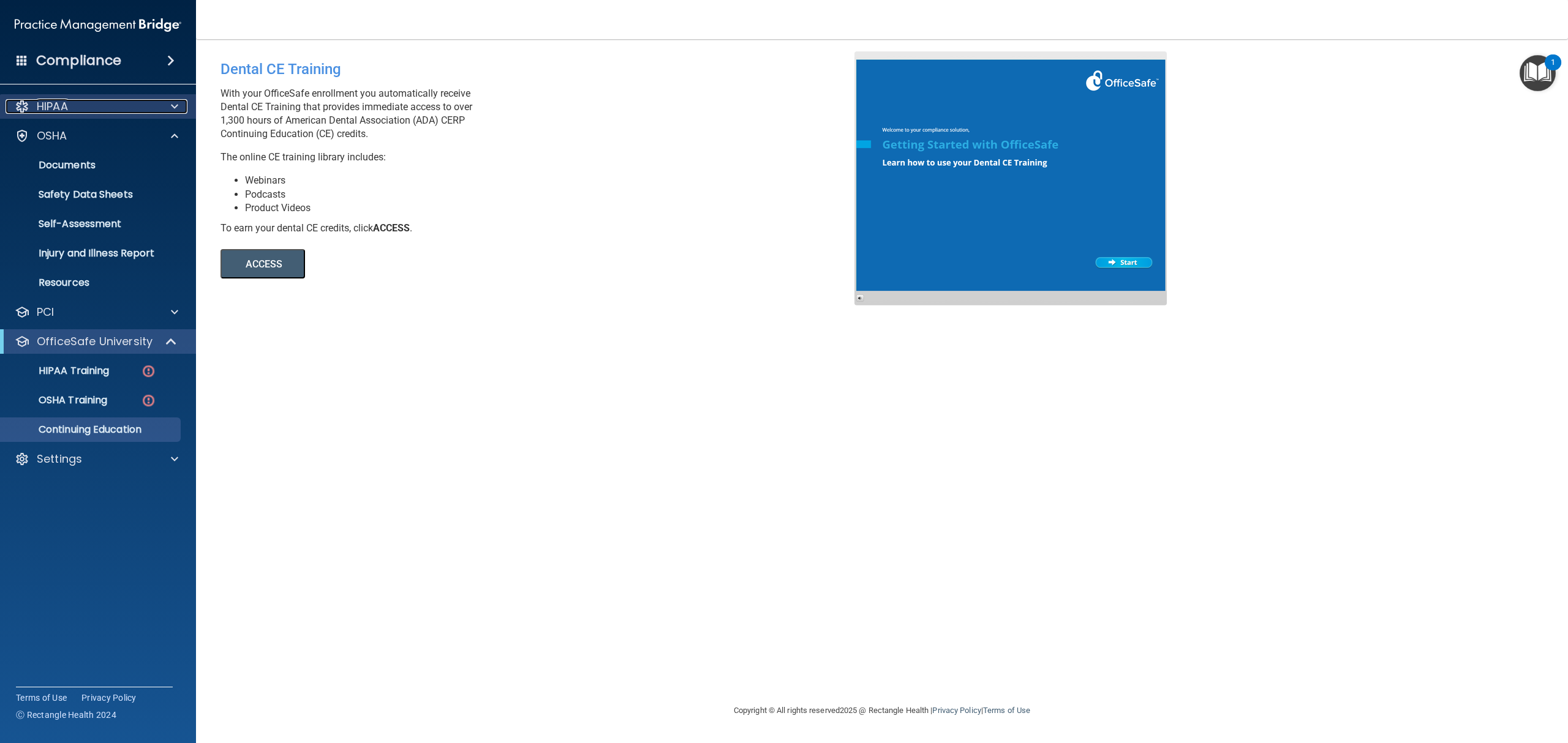
click at [98, 102] on div "HIPAA" at bounding box center [81, 106] width 152 height 15
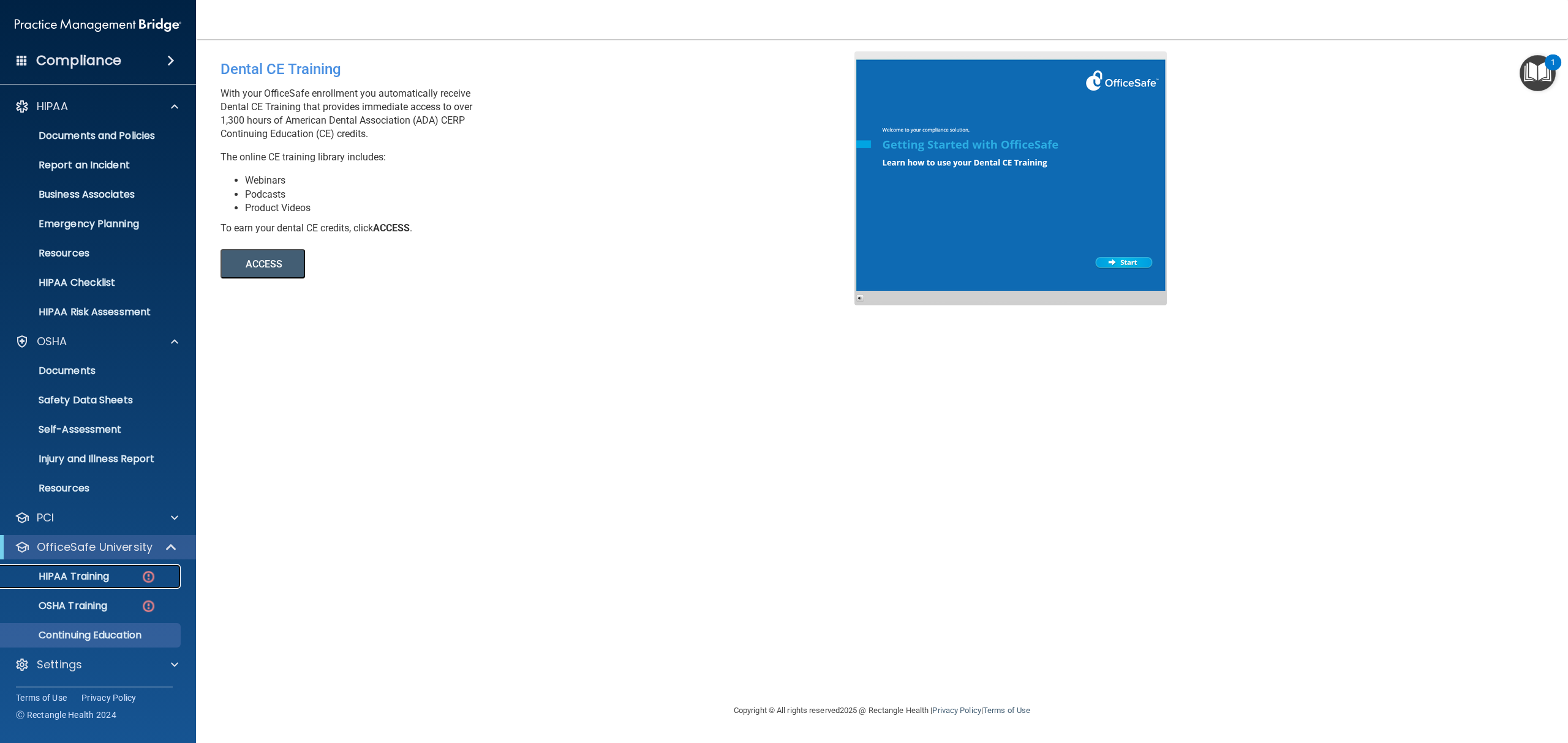
click at [90, 584] on link "HIPAA Training" at bounding box center [84, 577] width 193 height 25
